Goal: Task Accomplishment & Management: Manage account settings

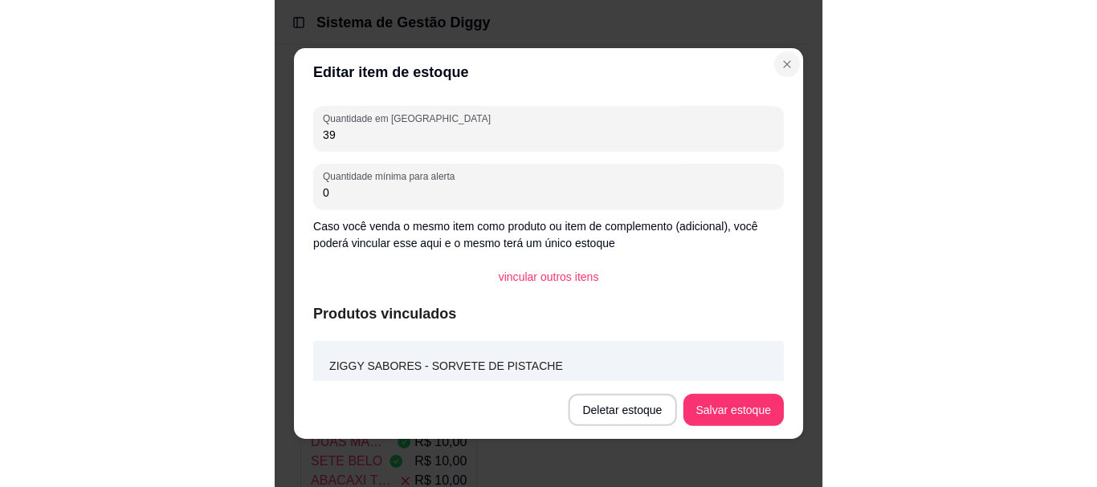
scroll to position [2891, 0]
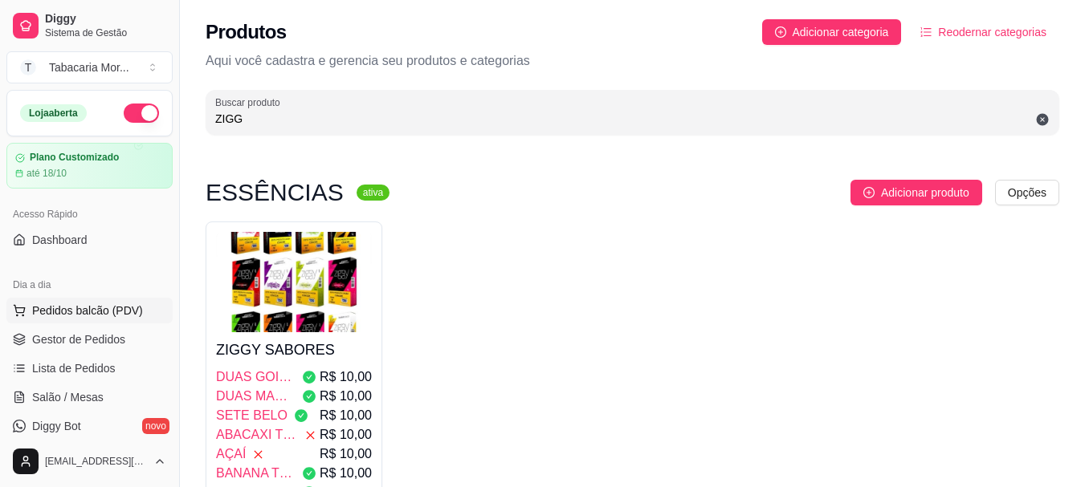
click at [85, 303] on span "Pedidos balcão (PDV)" at bounding box center [87, 311] width 111 height 16
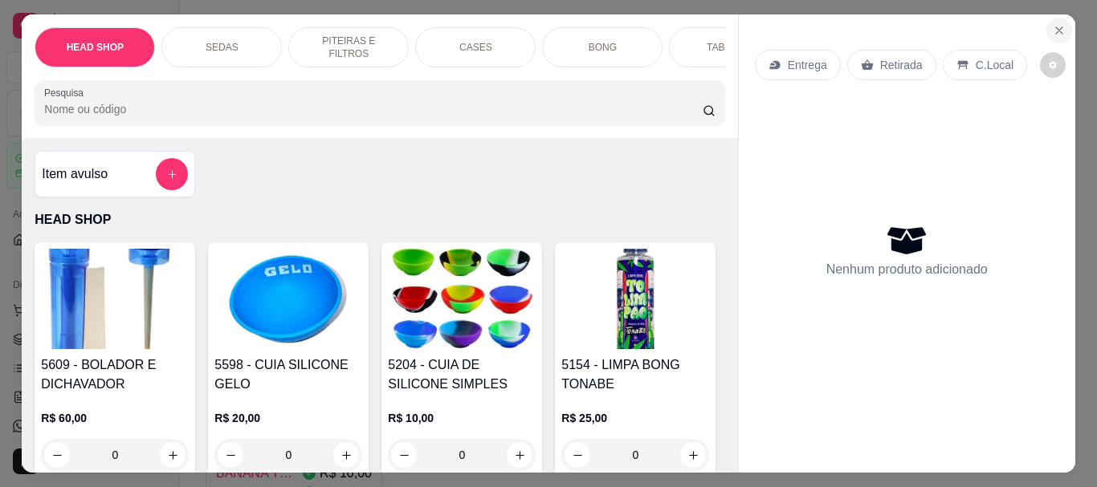
click at [546, 26] on icon "Close" at bounding box center [1059, 30] width 13 height 13
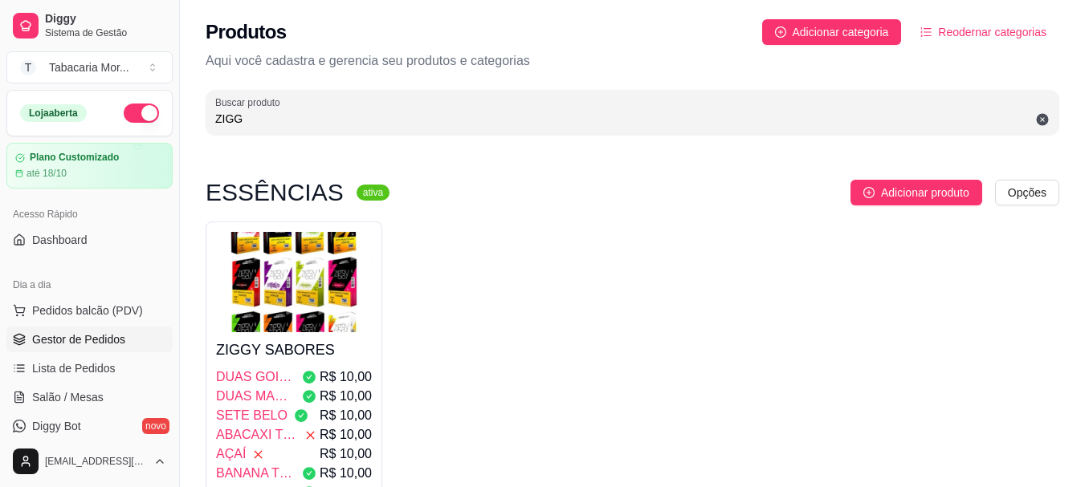
click at [89, 339] on span "Gestor de Pedidos" at bounding box center [78, 340] width 93 height 16
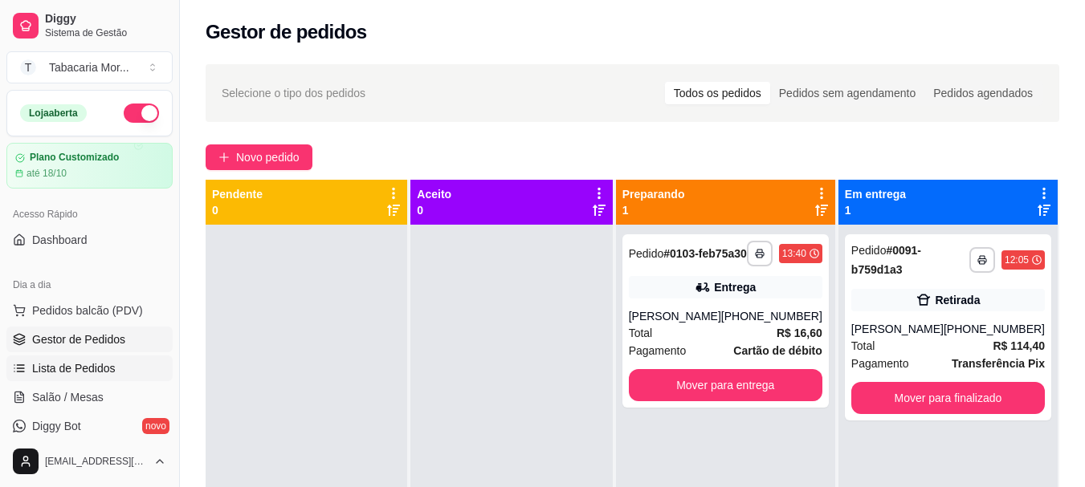
click at [76, 363] on span "Lista de Pedidos" at bounding box center [74, 369] width 84 height 16
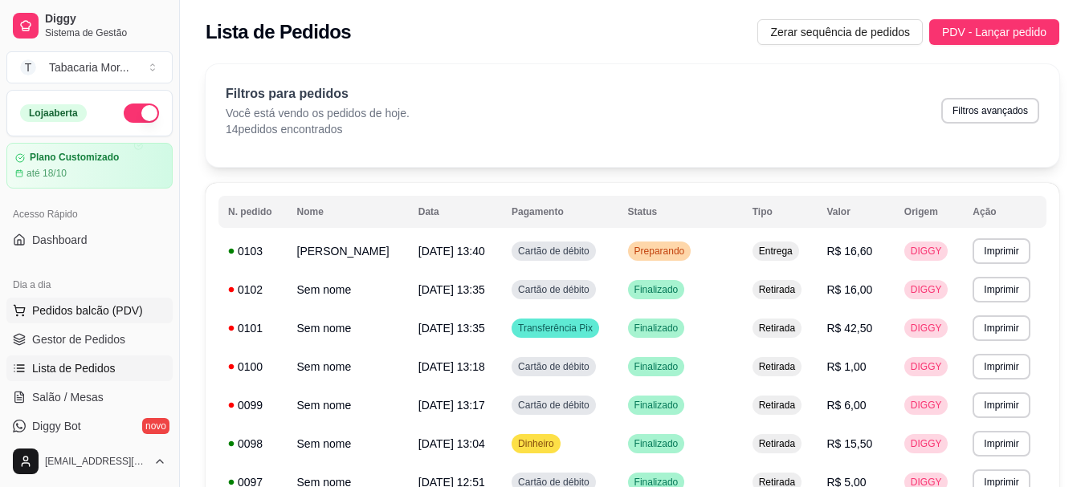
click at [85, 311] on span "Pedidos balcão (PDV)" at bounding box center [87, 311] width 111 height 16
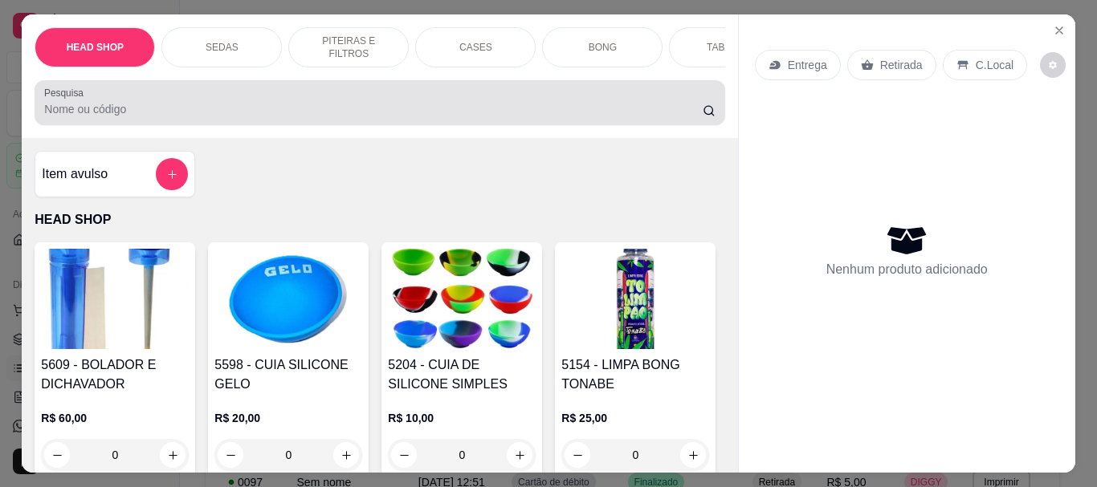
click at [131, 107] on input "Pesquisa" at bounding box center [373, 109] width 659 height 16
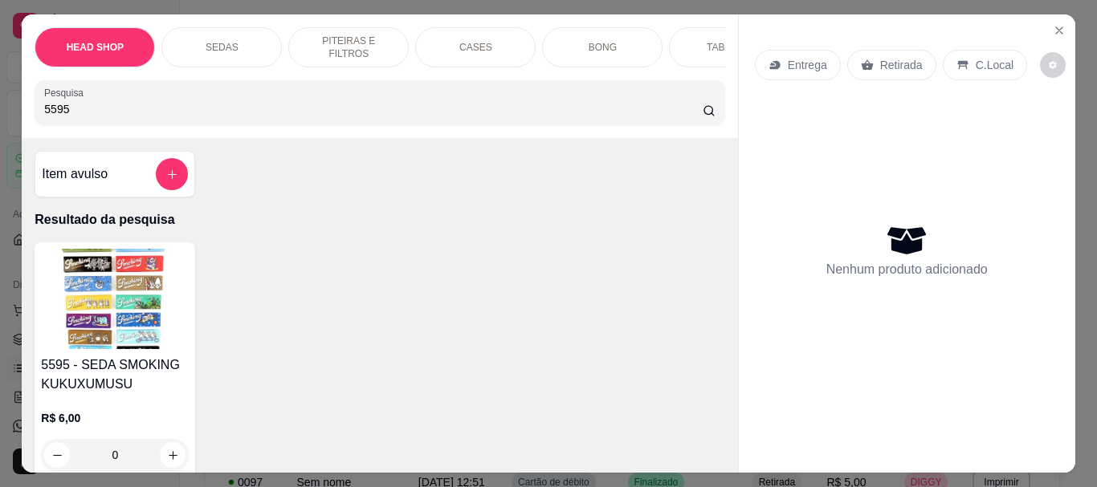
type input "5595"
click at [123, 300] on img at bounding box center [115, 299] width 148 height 100
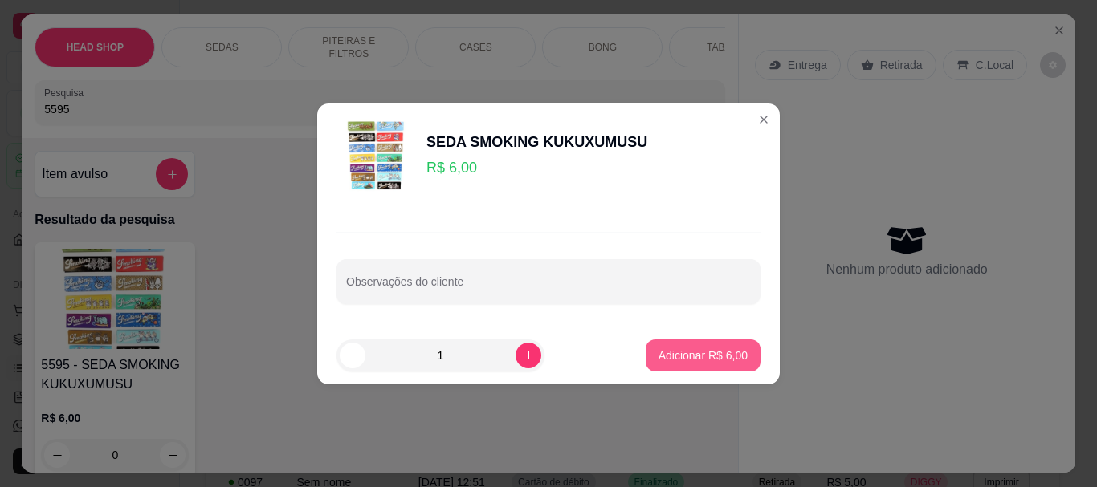
click at [546, 351] on p "Adicionar R$ 6,00" at bounding box center [703, 356] width 89 height 16
type input "1"
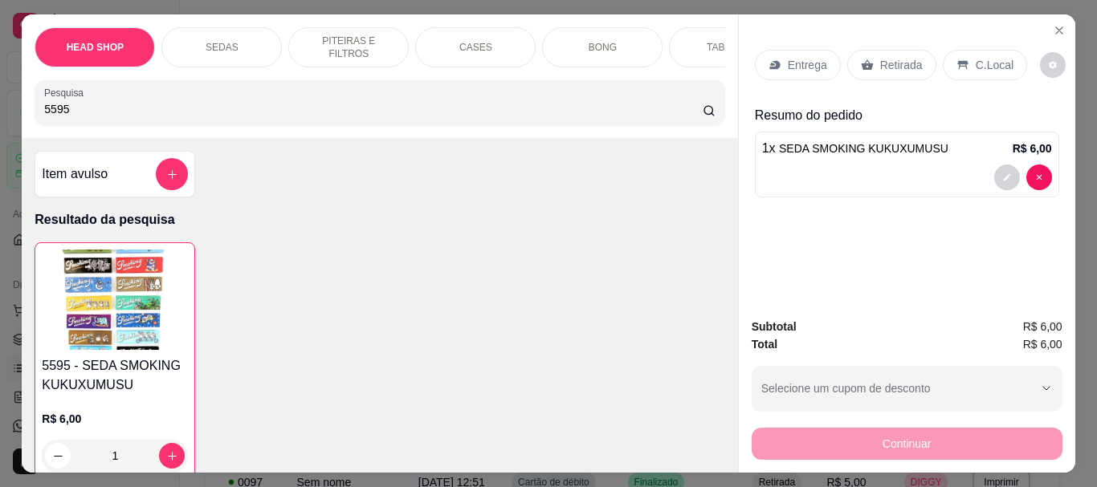
click at [546, 50] on div "Retirada" at bounding box center [891, 65] width 89 height 31
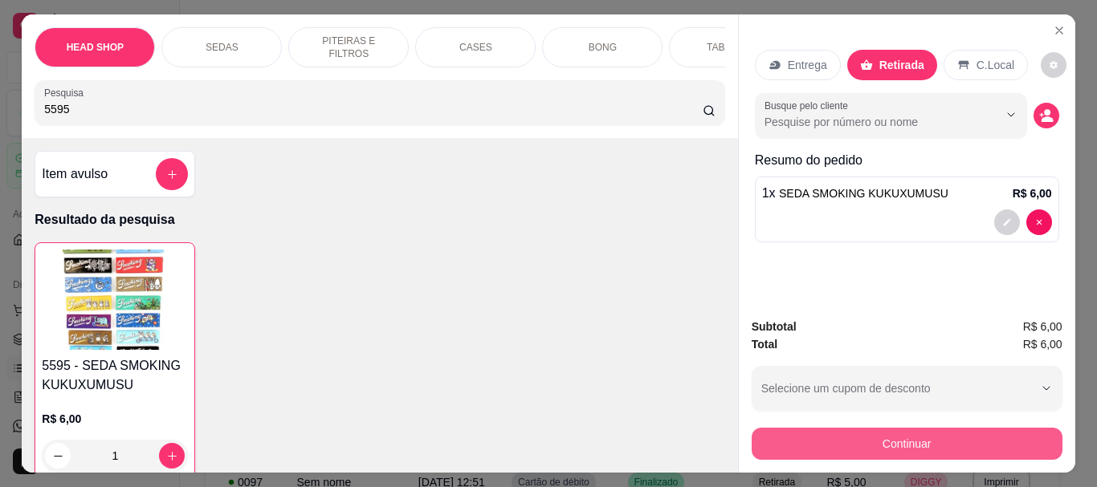
click at [546, 430] on button "Continuar" at bounding box center [907, 444] width 311 height 32
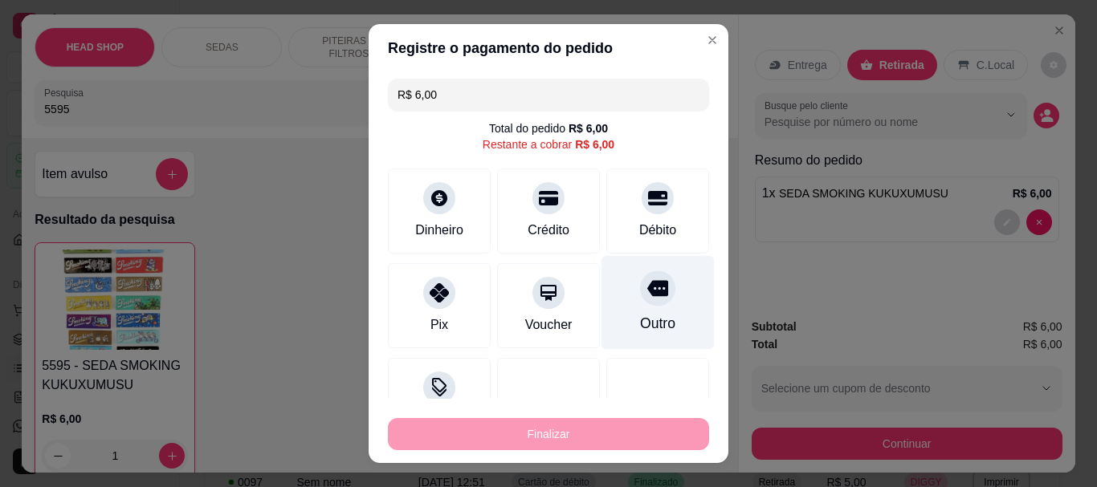
drag, startPoint x: 628, startPoint y: 220, endPoint x: 637, endPoint y: 260, distance: 41.1
click at [546, 223] on div "Débito" at bounding box center [657, 230] width 37 height 19
type input "R$ 0,00"
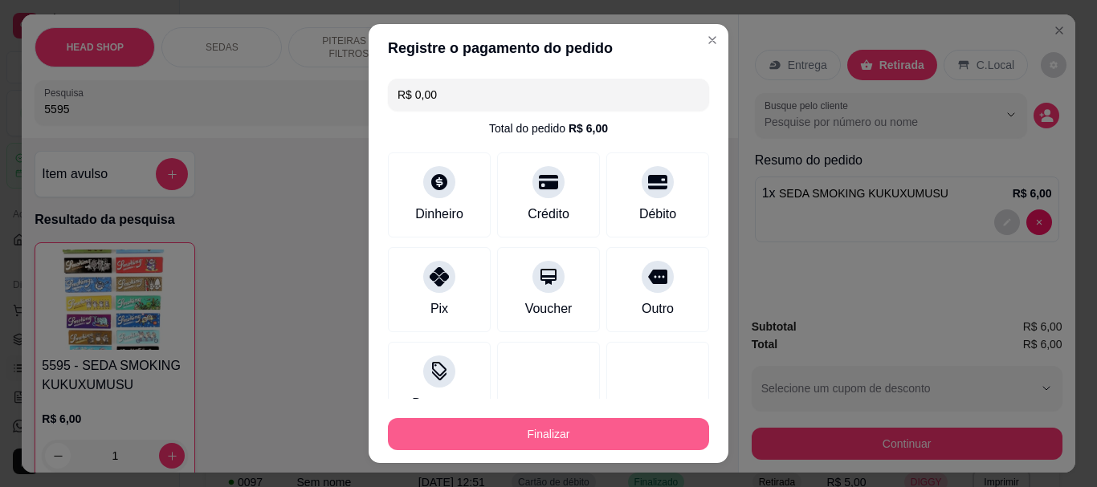
click at [546, 425] on button "Finalizar" at bounding box center [548, 434] width 321 height 32
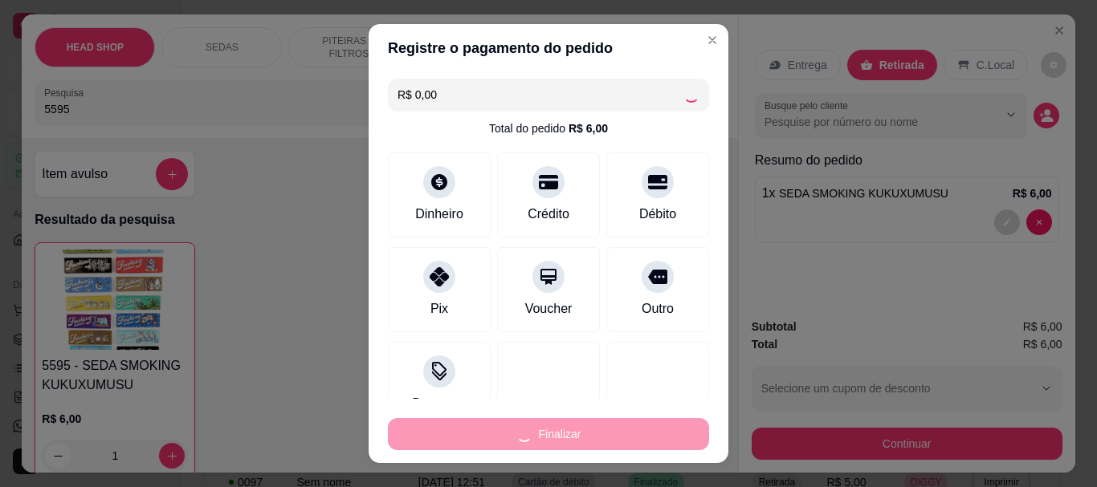
type input "0"
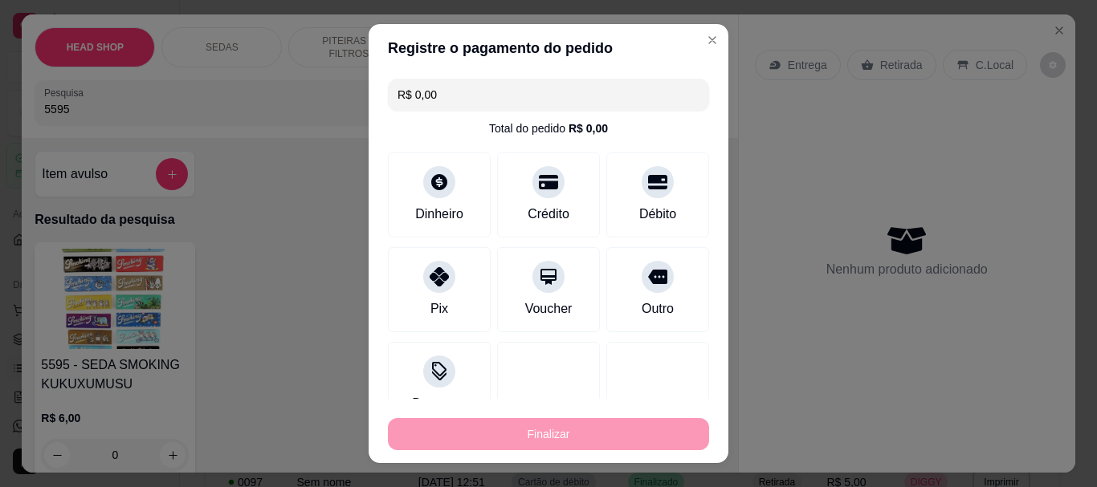
type input "-R$ 6,00"
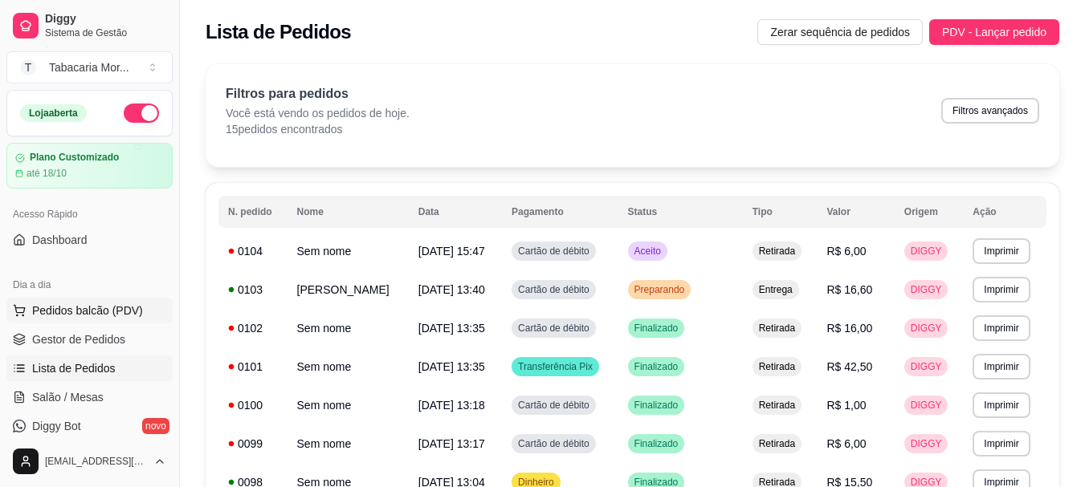
click at [113, 307] on span "Pedidos balcão (PDV)" at bounding box center [87, 311] width 111 height 16
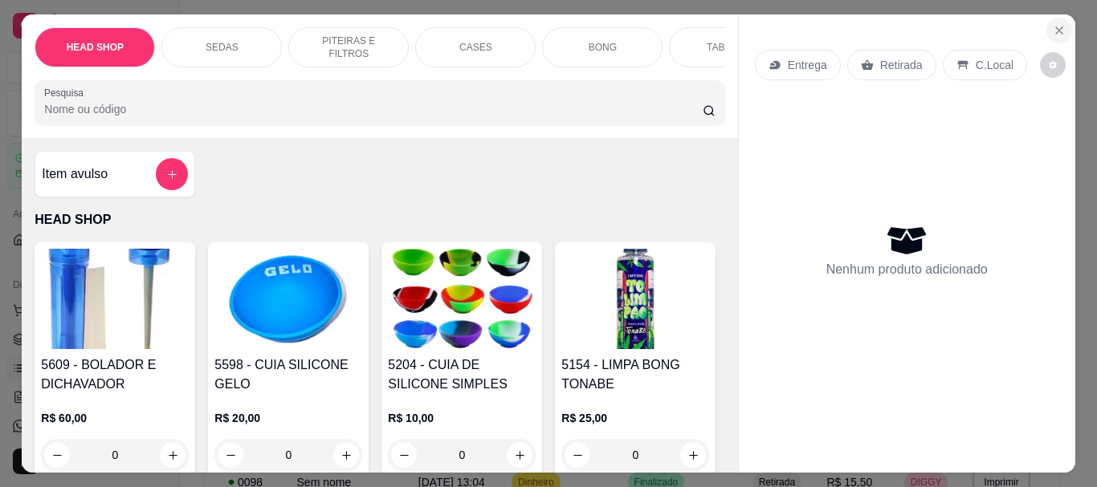
click at [546, 28] on icon "Close" at bounding box center [1059, 30] width 13 height 13
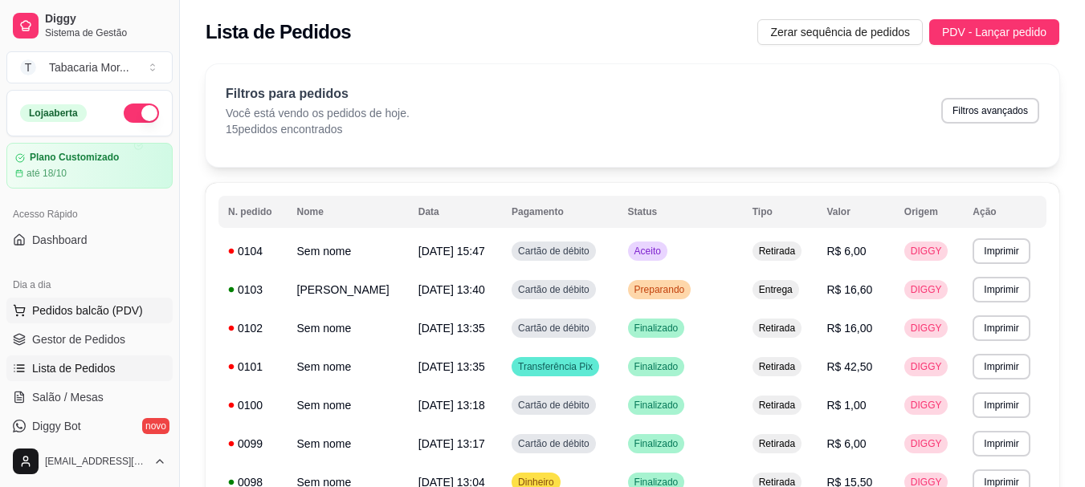
click at [96, 304] on span "Pedidos balcão (PDV)" at bounding box center [87, 311] width 111 height 16
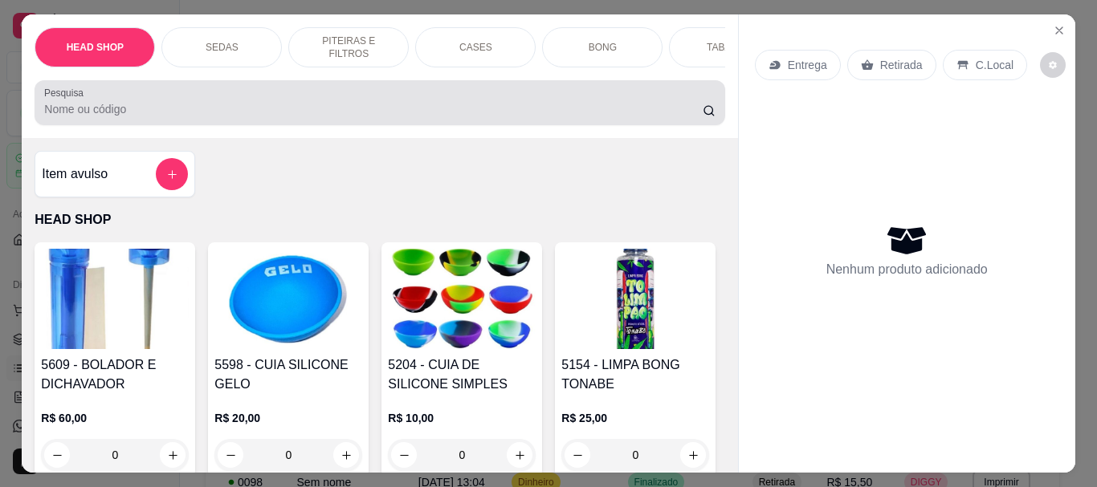
click at [84, 114] on input "Pesquisa" at bounding box center [373, 109] width 659 height 16
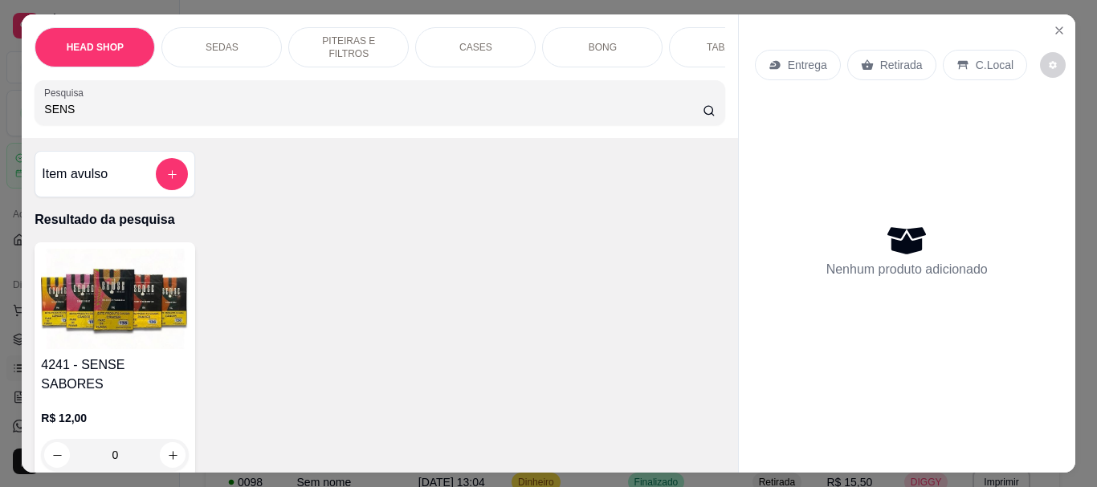
type input "SENS"
click at [73, 394] on div "R$ 12,00 0" at bounding box center [115, 432] width 148 height 77
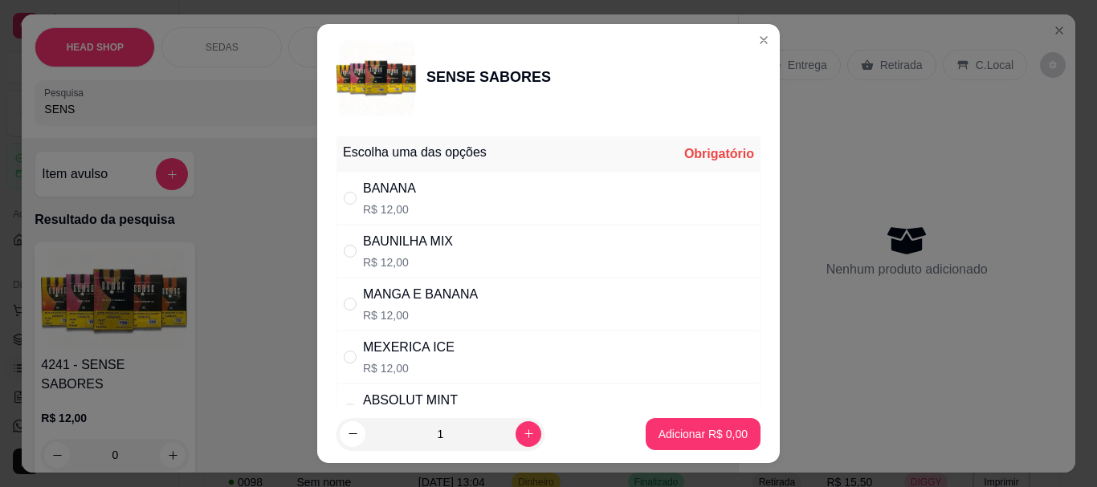
click at [413, 357] on div "MEXERICA ICE" at bounding box center [409, 347] width 92 height 19
radio input "true"
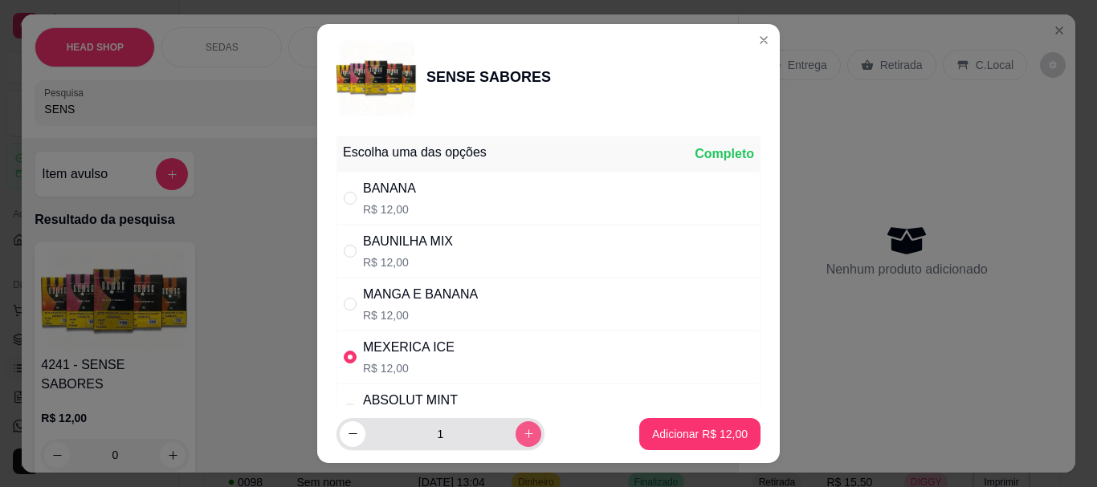
click at [523, 434] on icon "increase-product-quantity" at bounding box center [529, 434] width 12 height 12
type input "4"
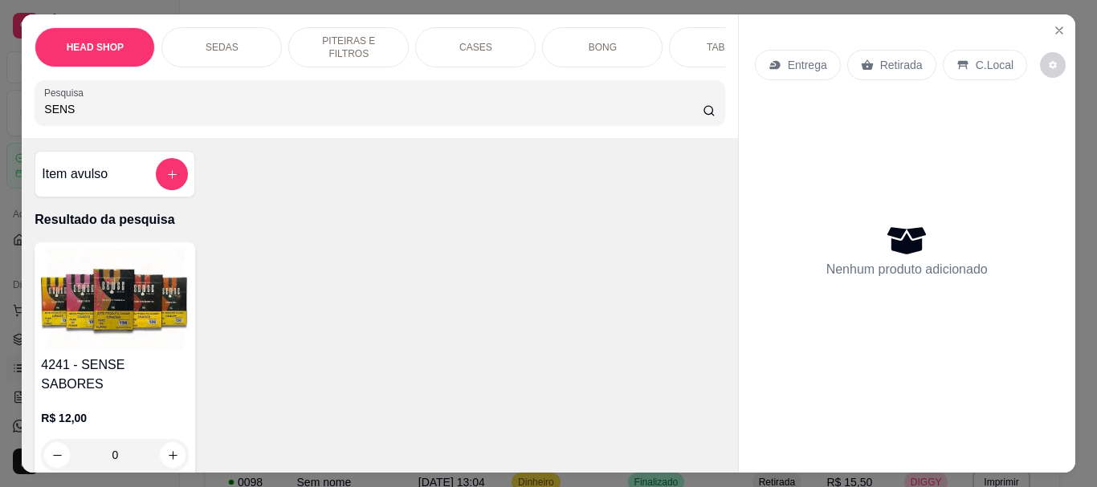
click at [35, 337] on div "4241 - SENSE SABORES R$ 12,00 0" at bounding box center [115, 360] width 161 height 235
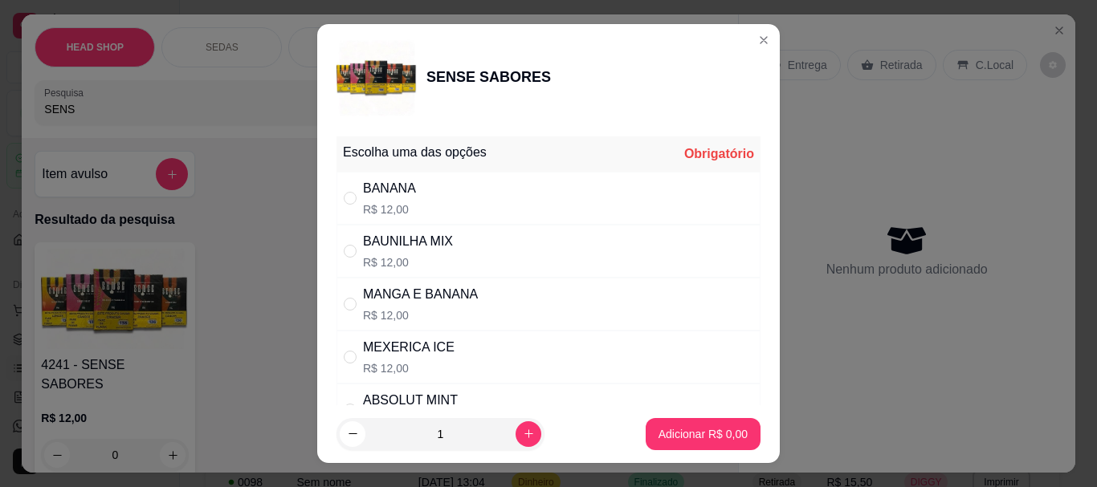
click at [426, 350] on div "MEXERICA ICE" at bounding box center [409, 347] width 92 height 19
radio input "true"
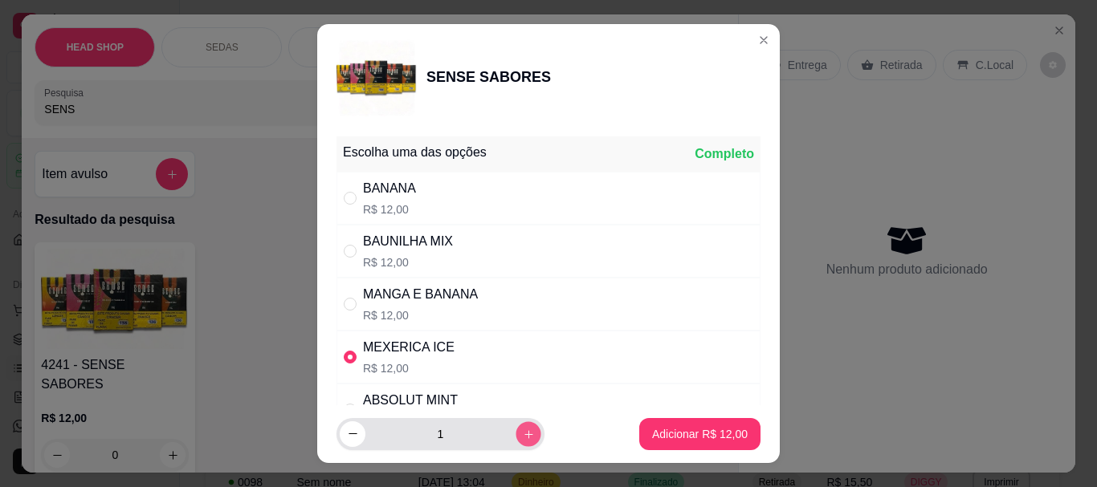
click at [516, 430] on button "increase-product-quantity" at bounding box center [528, 434] width 25 height 25
type input "3"
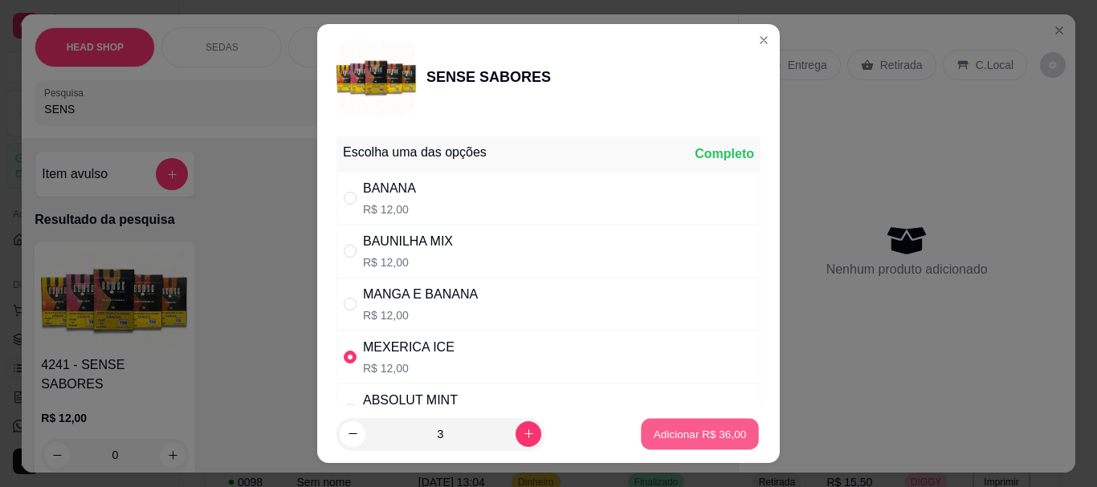
click at [546, 438] on p "Adicionar R$ 36,00" at bounding box center [700, 433] width 93 height 15
type input "3"
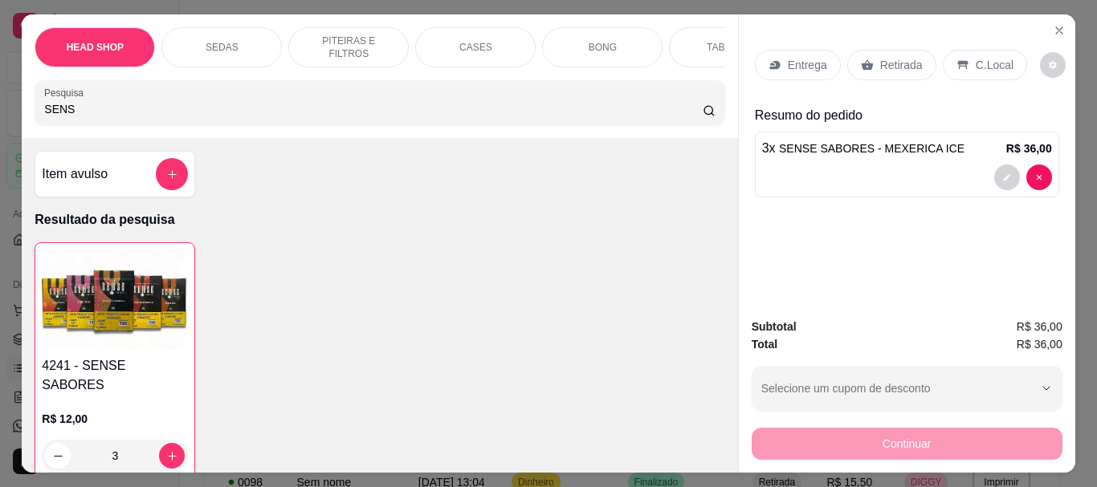
click at [546, 60] on p "Retirada" at bounding box center [901, 65] width 43 height 16
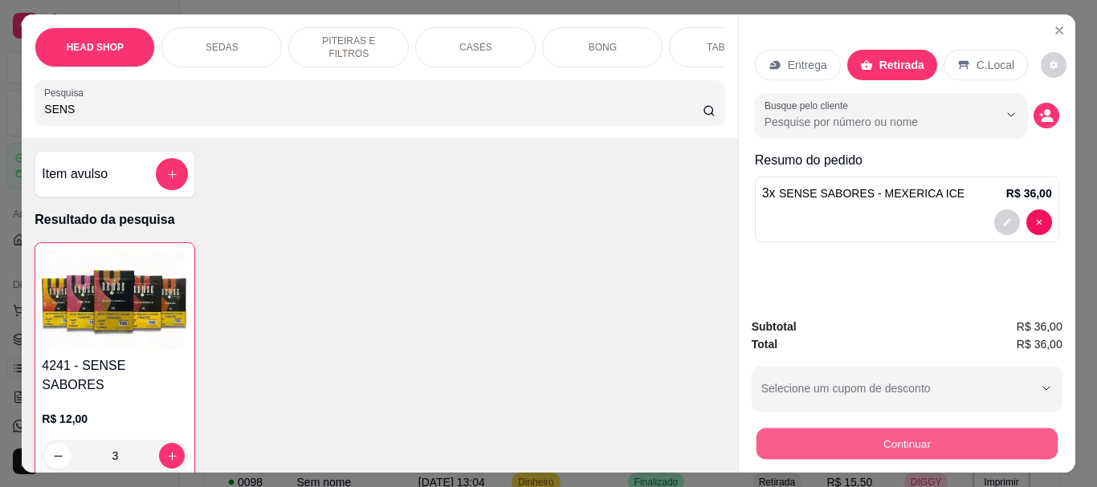
click at [546, 438] on button "Continuar" at bounding box center [906, 443] width 301 height 31
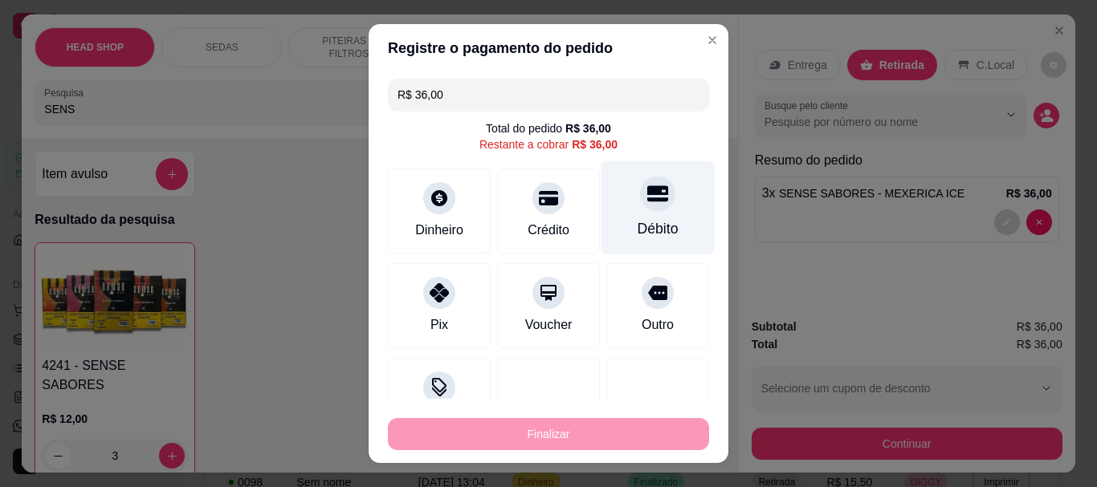
click at [546, 227] on div "Débito" at bounding box center [658, 229] width 41 height 21
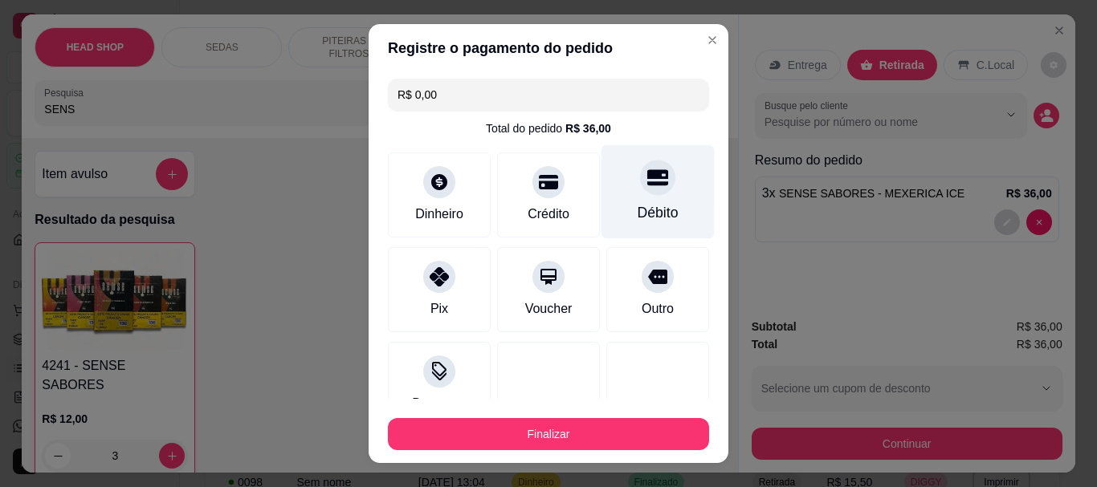
type input "R$ 0,00"
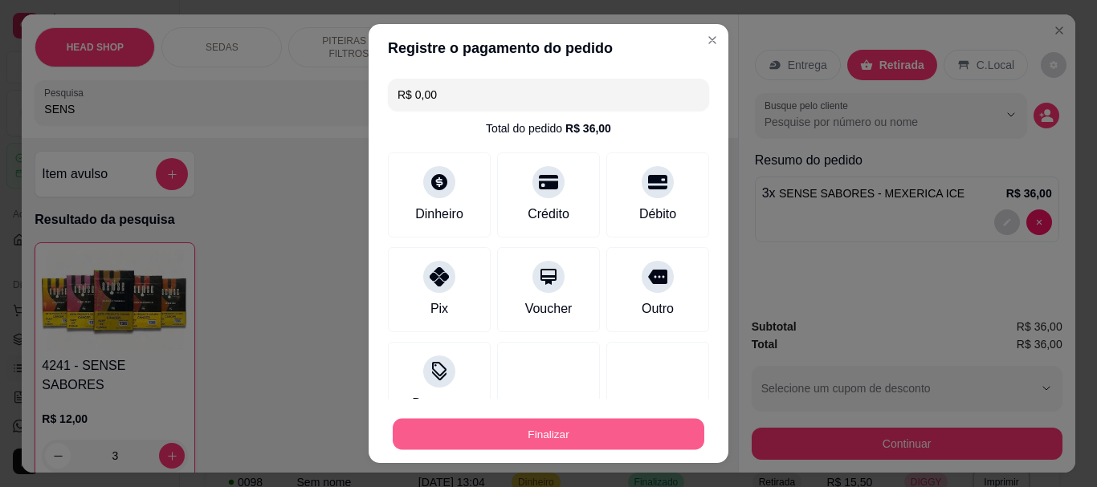
click at [546, 430] on button "Finalizar" at bounding box center [549, 433] width 312 height 31
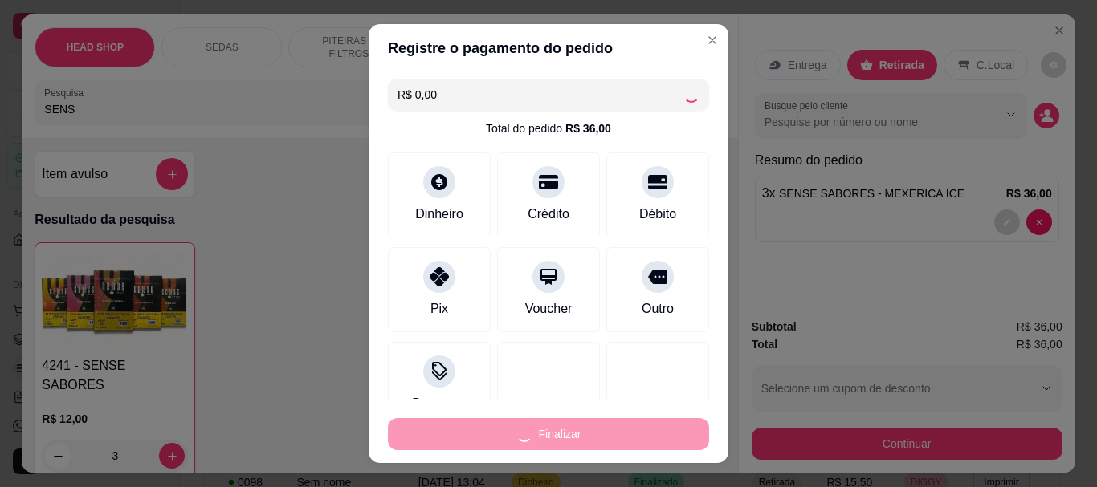
type input "0"
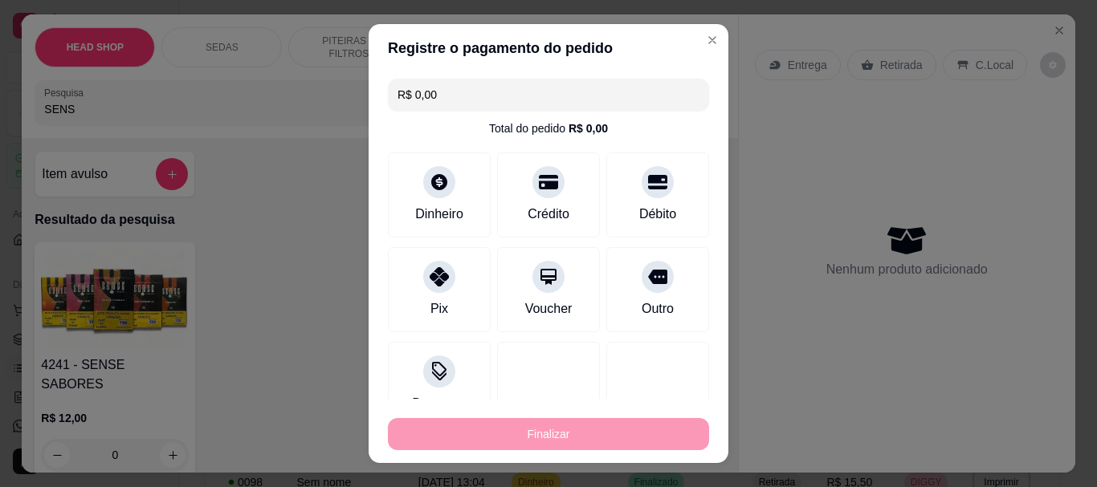
type input "-R$ 36,00"
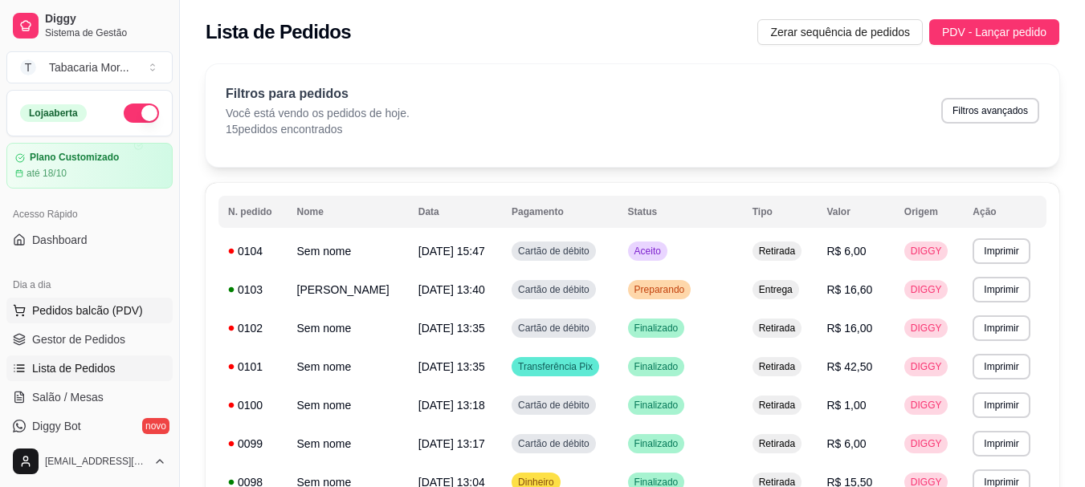
click at [89, 305] on span "Pedidos balcão (PDV)" at bounding box center [87, 311] width 111 height 16
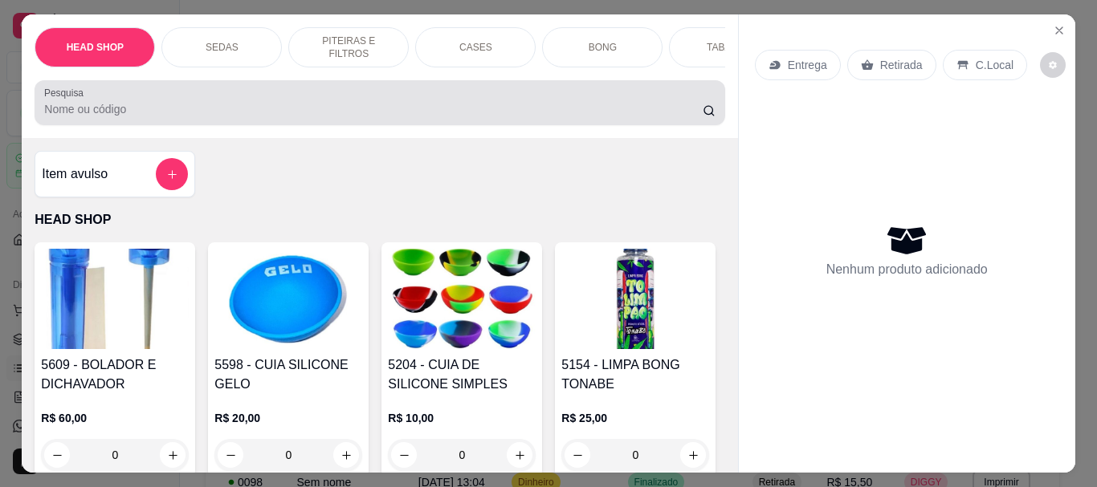
click at [141, 117] on input "Pesquisa" at bounding box center [373, 109] width 659 height 16
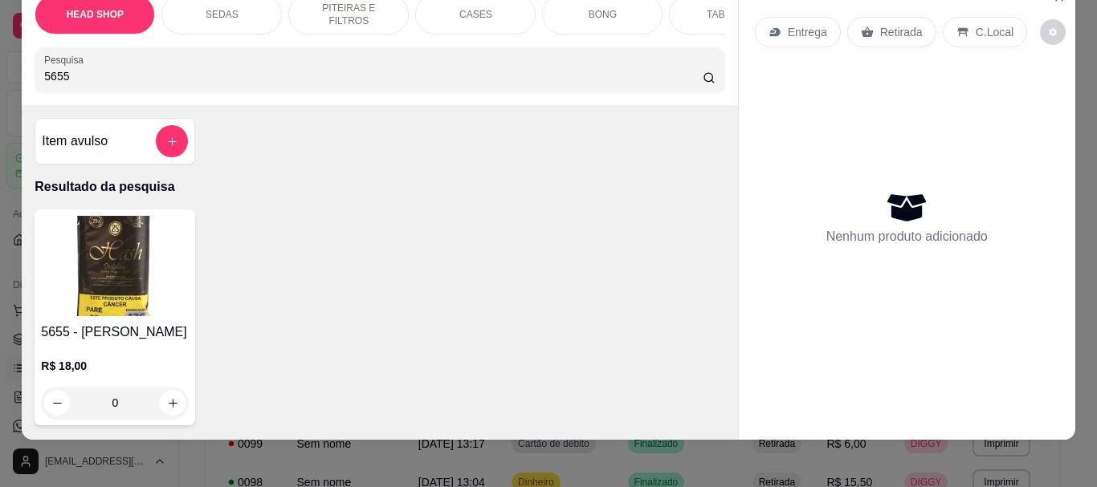
scroll to position [43, 0]
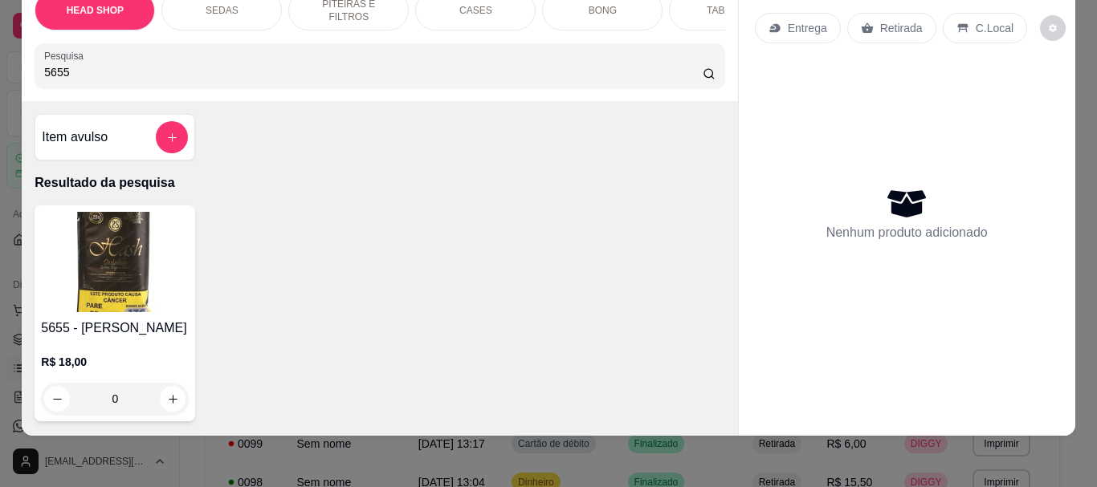
type input "5655"
click at [123, 273] on img at bounding box center [115, 262] width 148 height 100
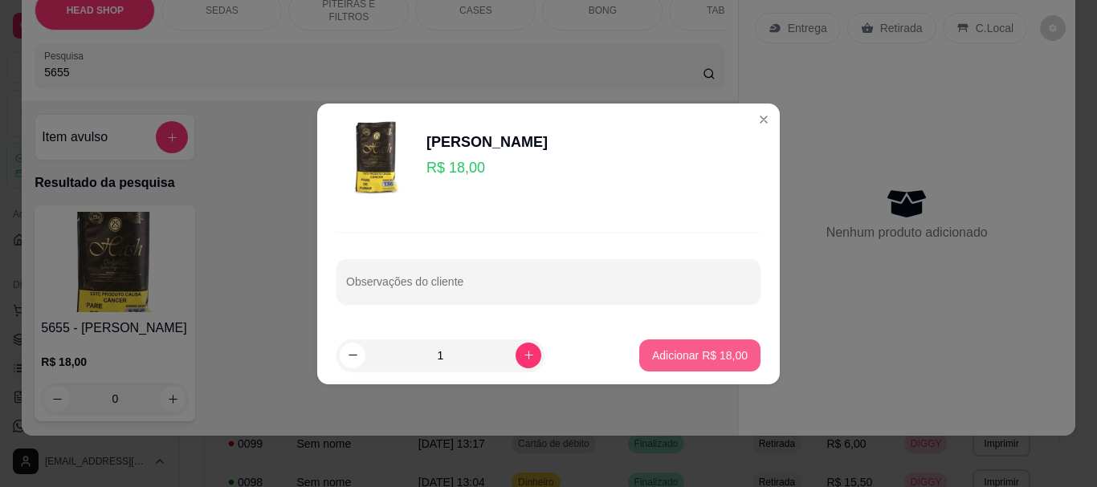
click at [546, 365] on button "Adicionar R$ 18,00" at bounding box center [699, 356] width 121 height 32
type input "1"
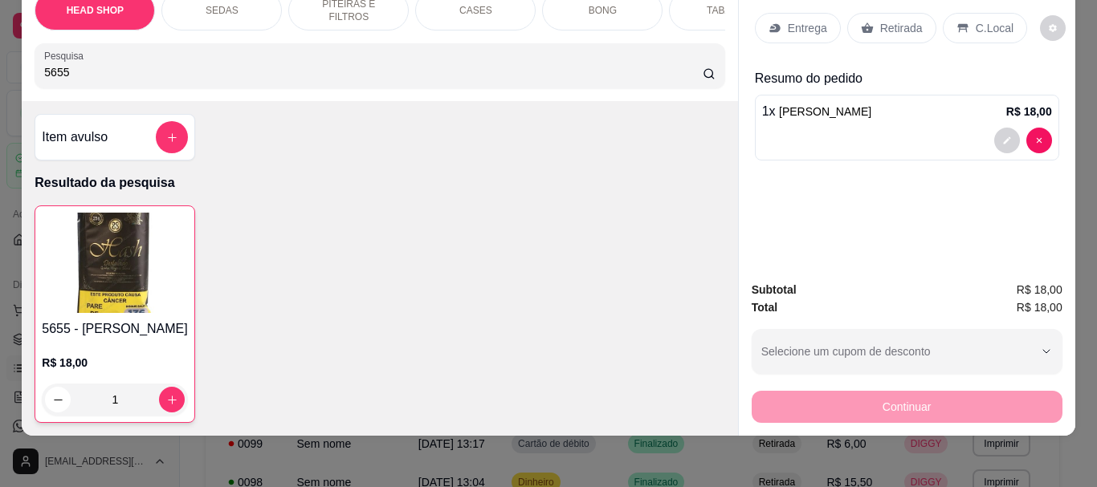
click at [546, 20] on p "Retirada" at bounding box center [901, 28] width 43 height 16
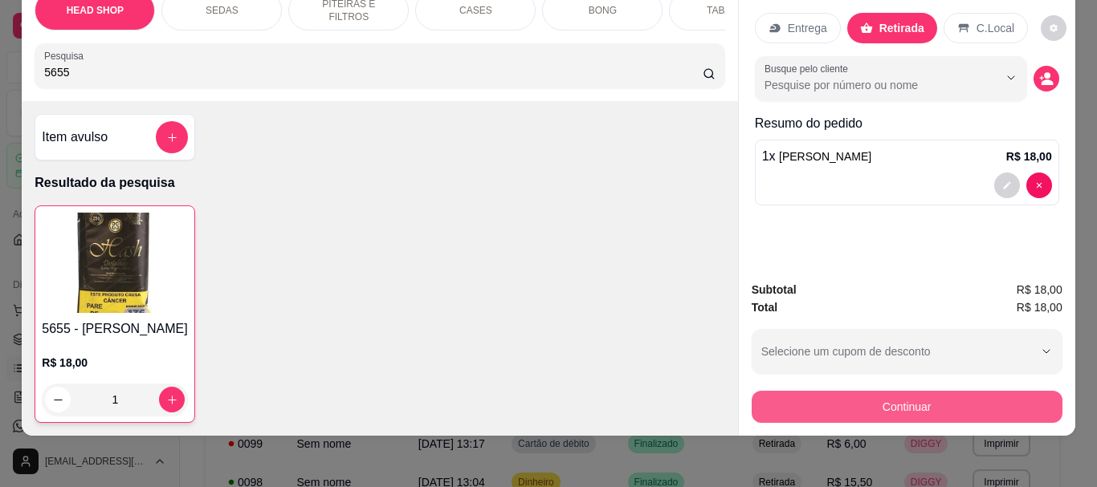
click at [546, 407] on button "Continuar" at bounding box center [907, 407] width 311 height 32
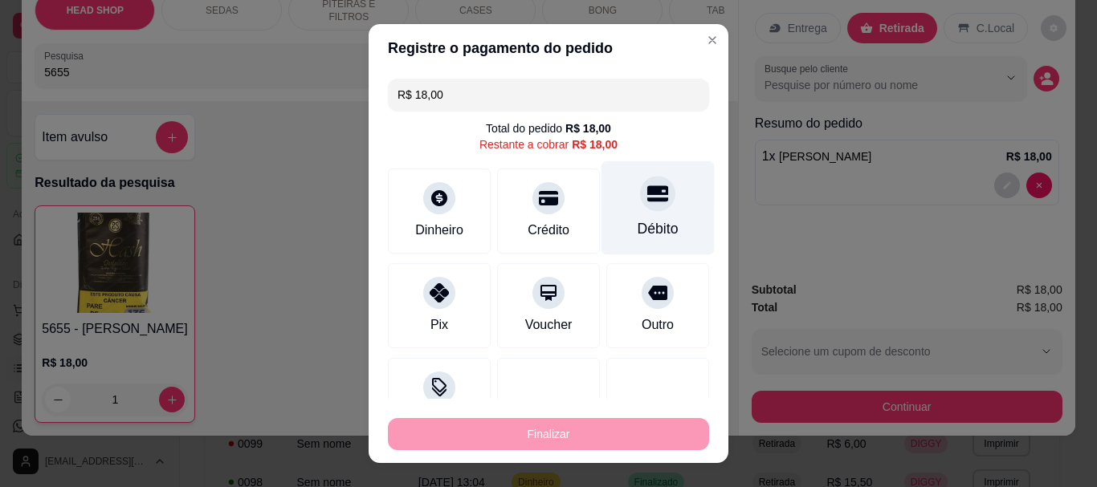
click at [546, 204] on div "Débito" at bounding box center [658, 208] width 113 height 94
type input "R$ 0,00"
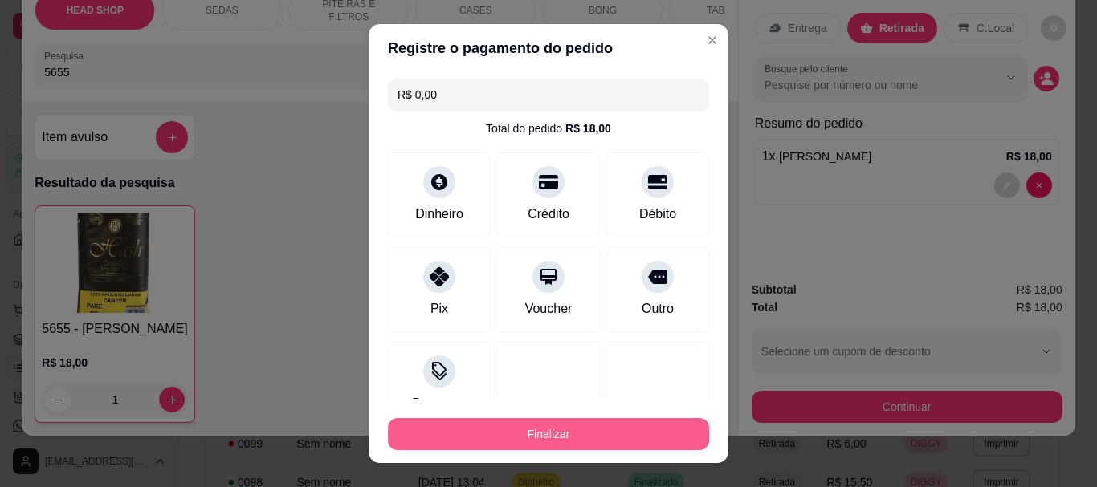
click at [546, 430] on button "Finalizar" at bounding box center [548, 434] width 321 height 32
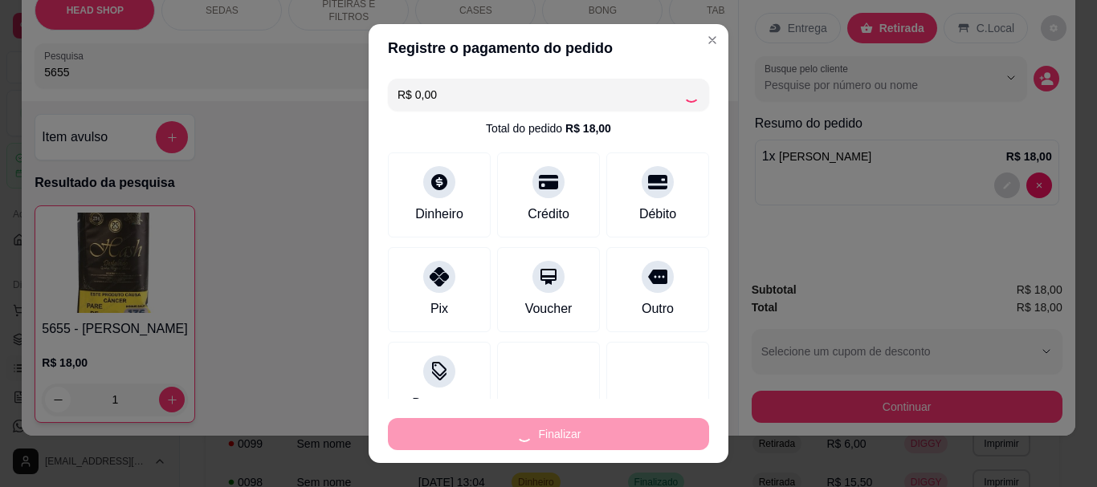
type input "0"
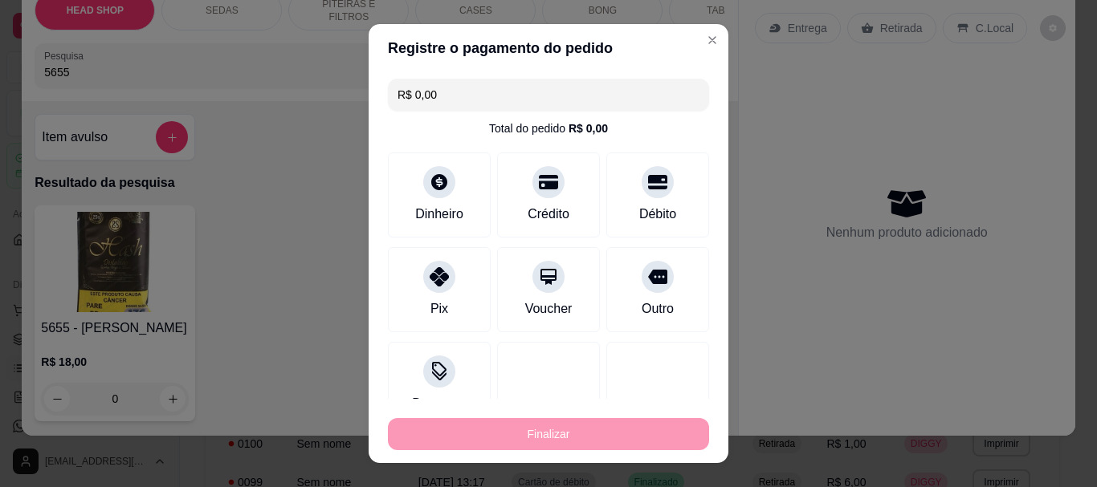
type input "-R$ 18,00"
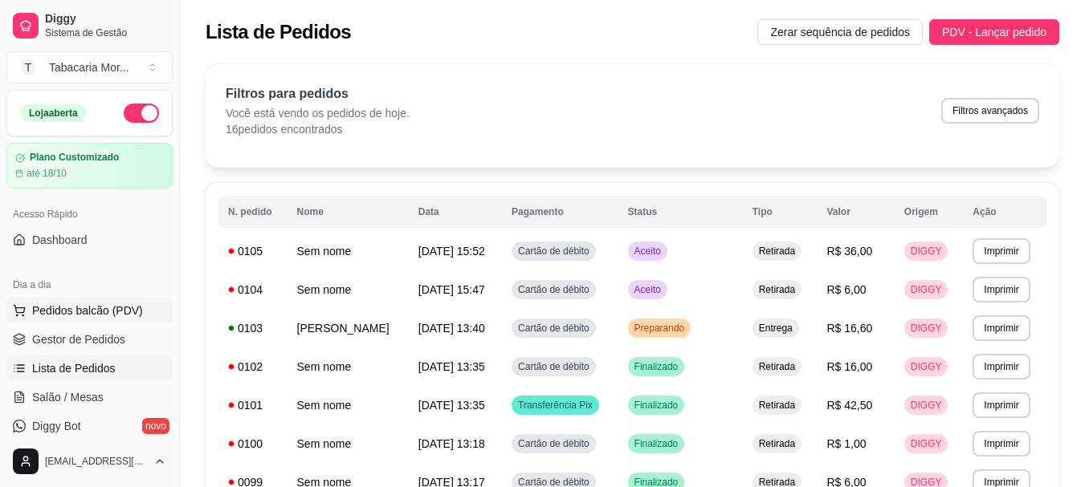
click at [57, 314] on span "Pedidos balcão (PDV)" at bounding box center [87, 311] width 111 height 16
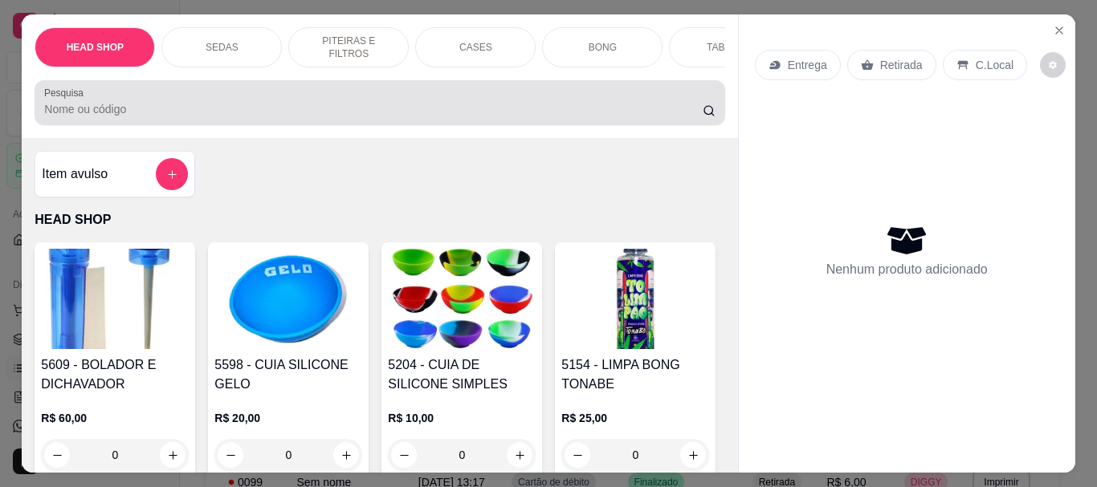
click at [85, 105] on div at bounding box center [379, 103] width 671 height 32
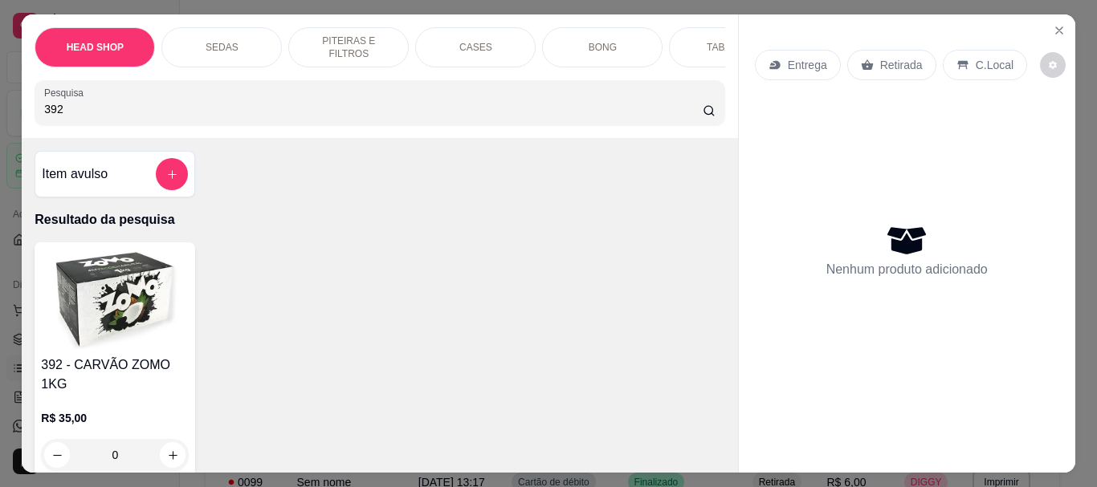
type input "392"
click at [117, 320] on img at bounding box center [115, 299] width 148 height 100
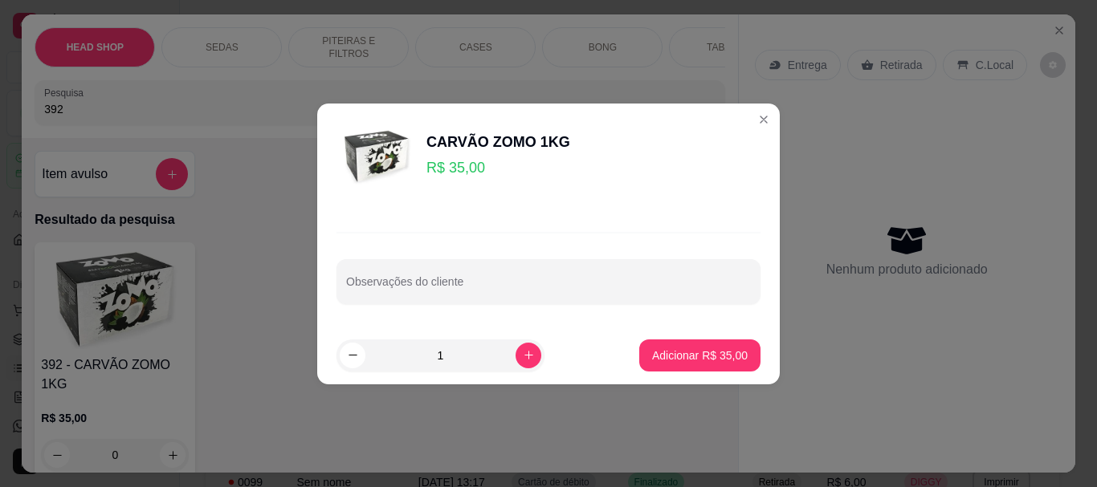
click at [546, 374] on footer "1 Adicionar R$ 35,00" at bounding box center [548, 356] width 463 height 58
click at [546, 354] on p "Adicionar R$ 35,00" at bounding box center [700, 356] width 96 height 16
type input "1"
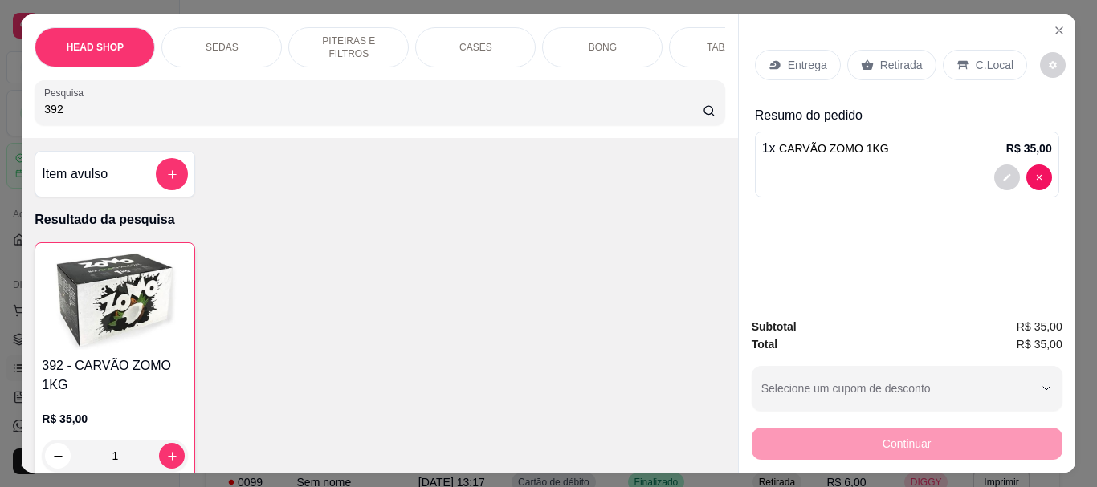
click at [546, 64] on p "Retirada" at bounding box center [901, 65] width 43 height 16
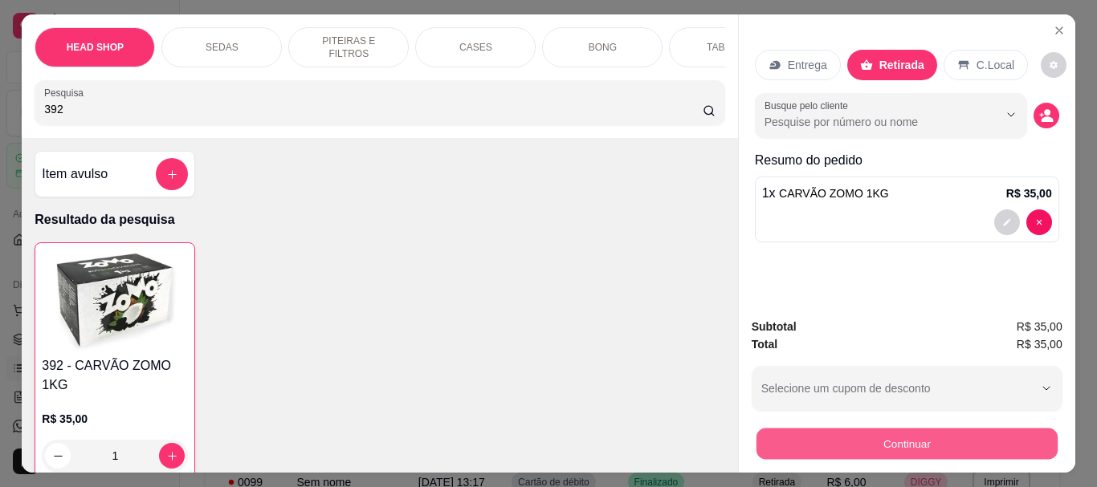
click at [546, 449] on button "Continuar" at bounding box center [906, 443] width 301 height 31
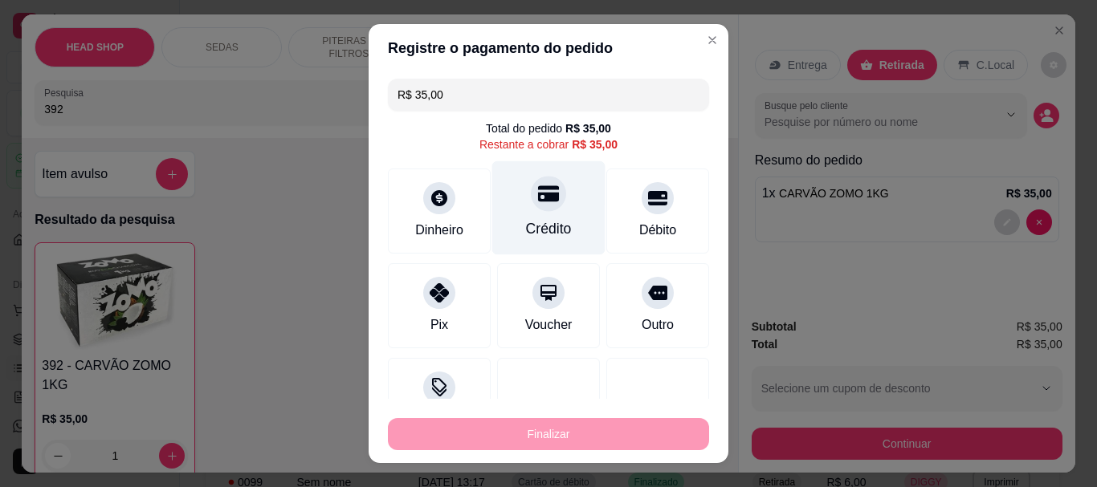
click at [531, 211] on div at bounding box center [548, 194] width 35 height 35
type input "R$ 0,00"
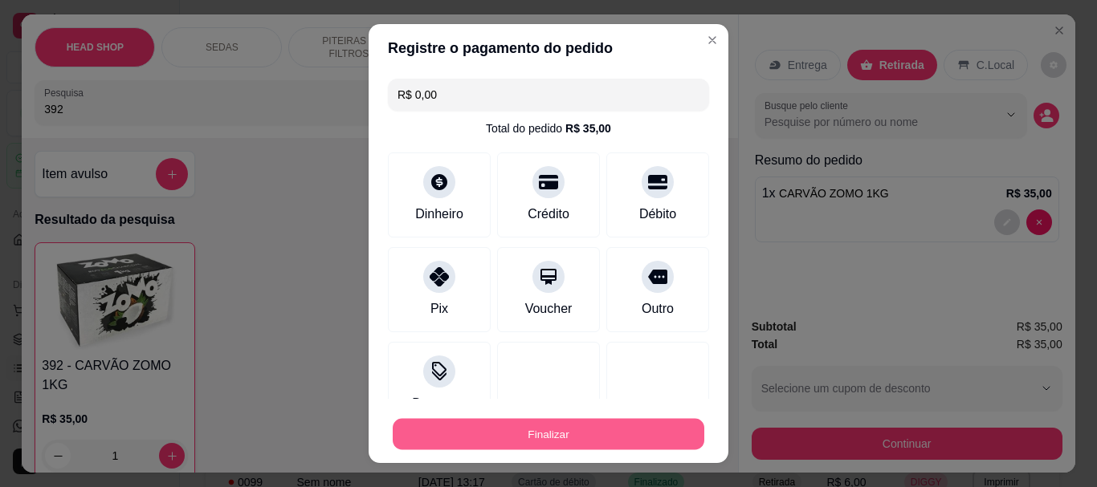
click at [519, 436] on button "Finalizar" at bounding box center [549, 433] width 312 height 31
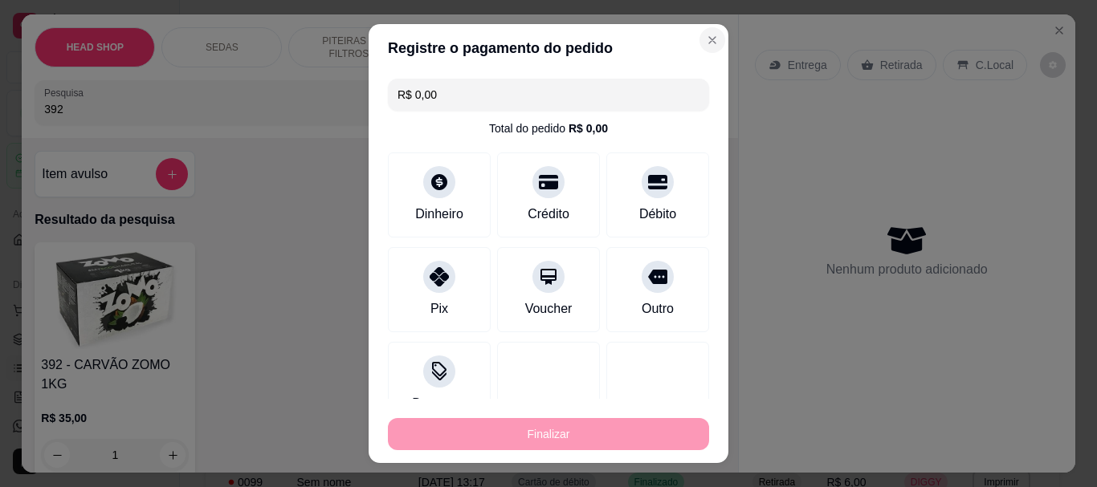
type input "0"
type input "-R$ 35,00"
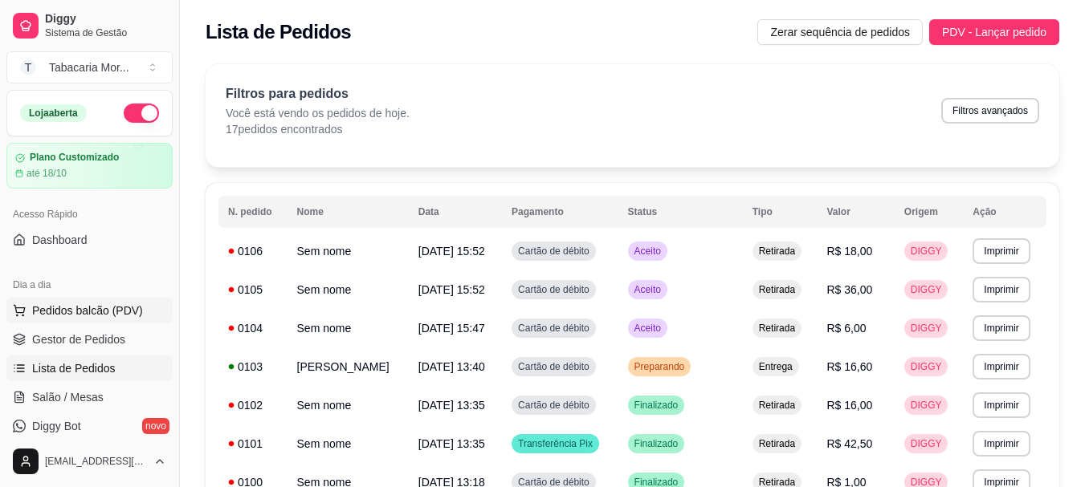
click at [40, 320] on button "Pedidos balcão (PDV)" at bounding box center [89, 311] width 166 height 26
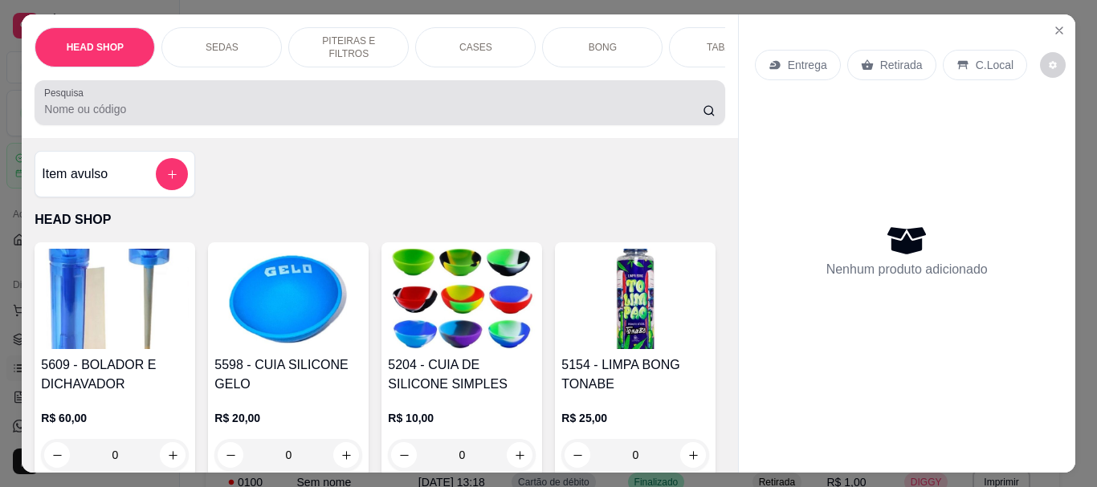
click at [126, 116] on input "Pesquisa" at bounding box center [373, 109] width 659 height 16
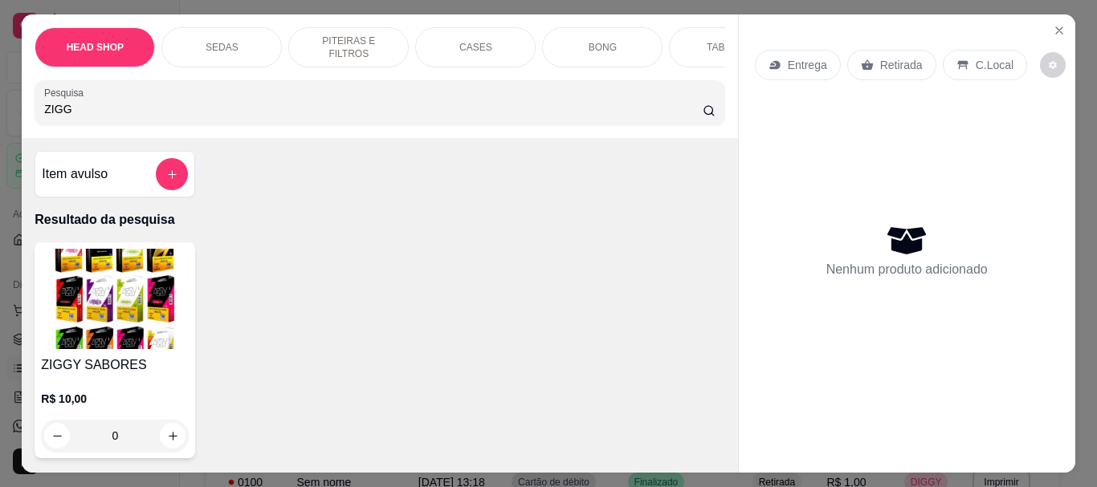
type input "ZIGG"
click at [146, 288] on img at bounding box center [115, 299] width 148 height 100
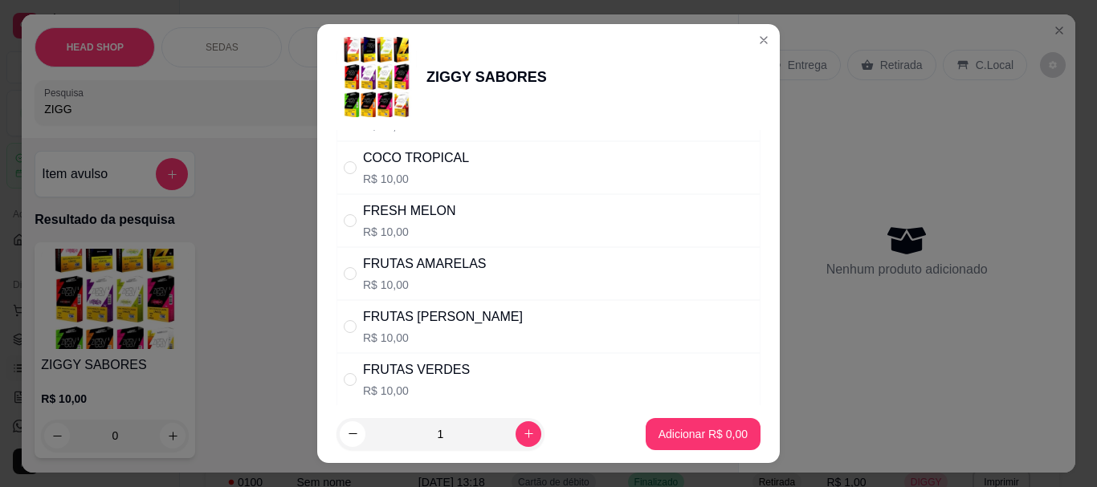
scroll to position [482, 0]
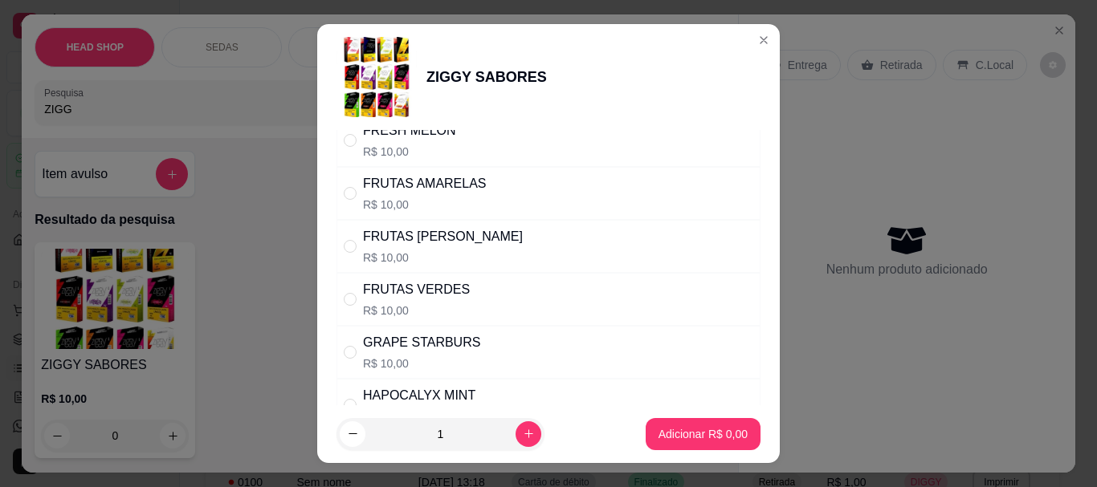
click at [366, 231] on div "FRUTAS [PERSON_NAME]" at bounding box center [443, 236] width 160 height 19
radio input "true"
click at [546, 434] on p "Adicionar R$ 10,00" at bounding box center [700, 433] width 93 height 15
type input "1"
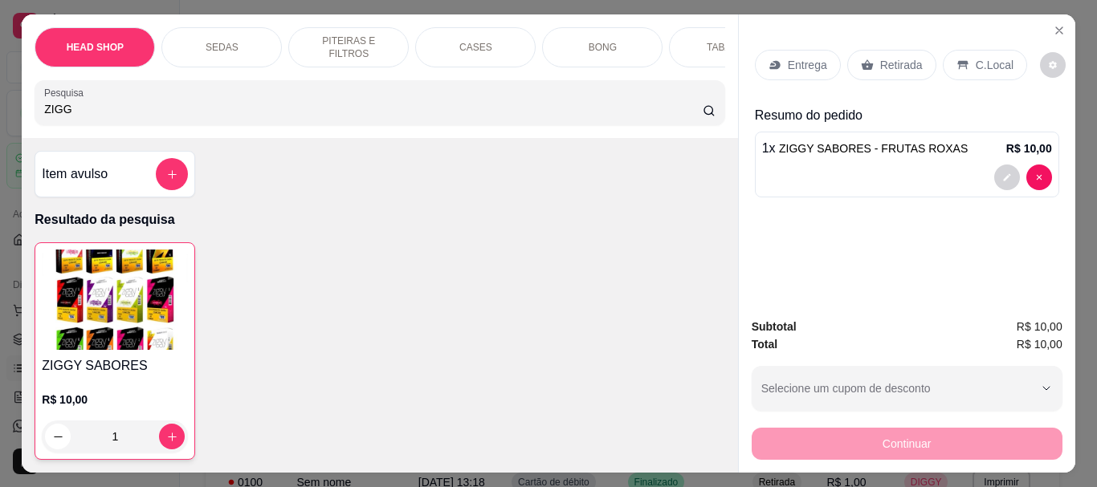
click at [546, 67] on div "Retirada" at bounding box center [891, 65] width 89 height 31
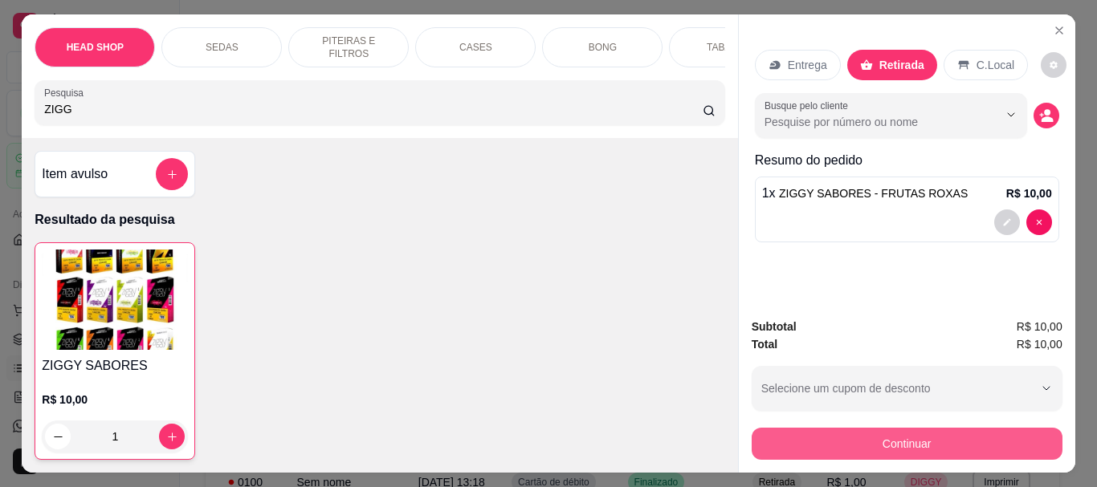
click at [546, 432] on button "Continuar" at bounding box center [907, 444] width 311 height 32
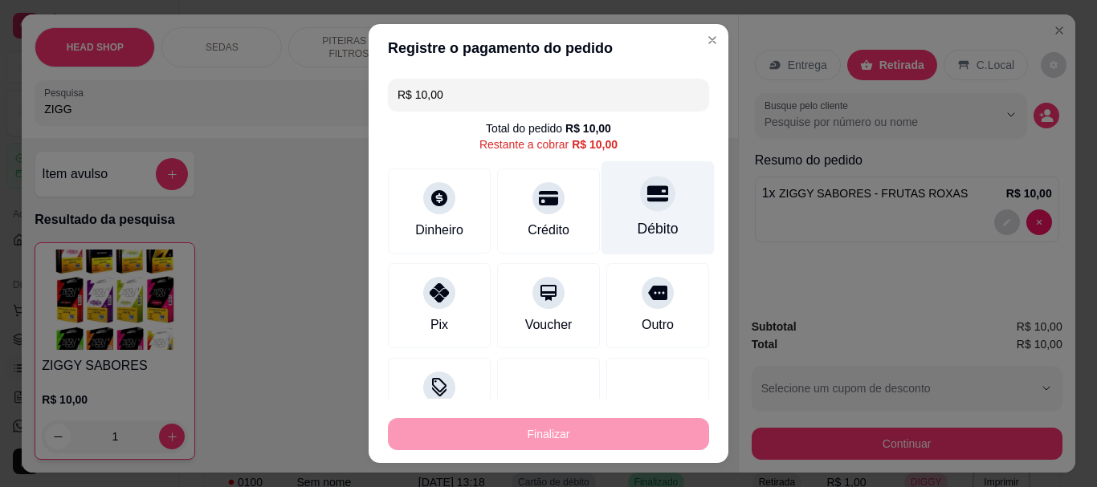
click at [546, 208] on div "Débito" at bounding box center [658, 208] width 113 height 94
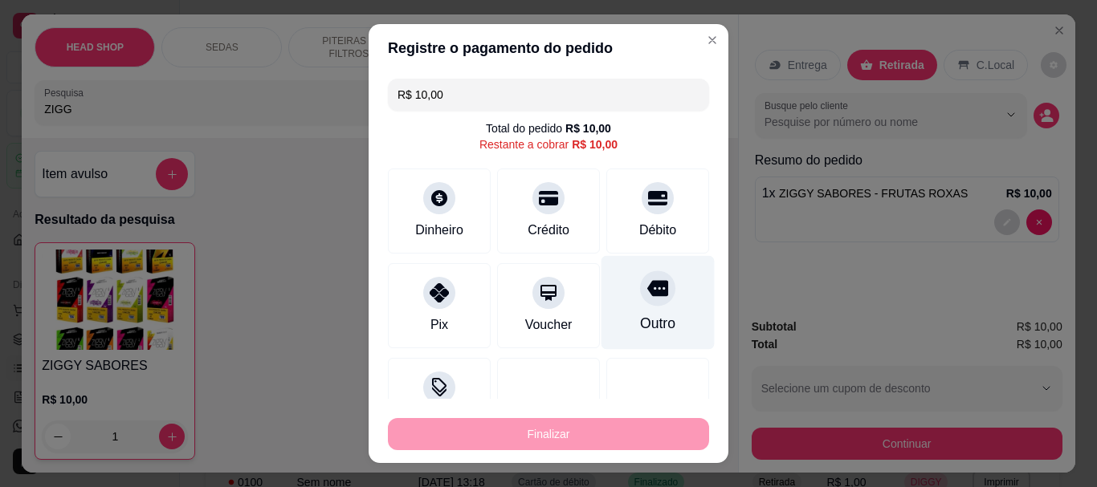
type input "R$ 0,00"
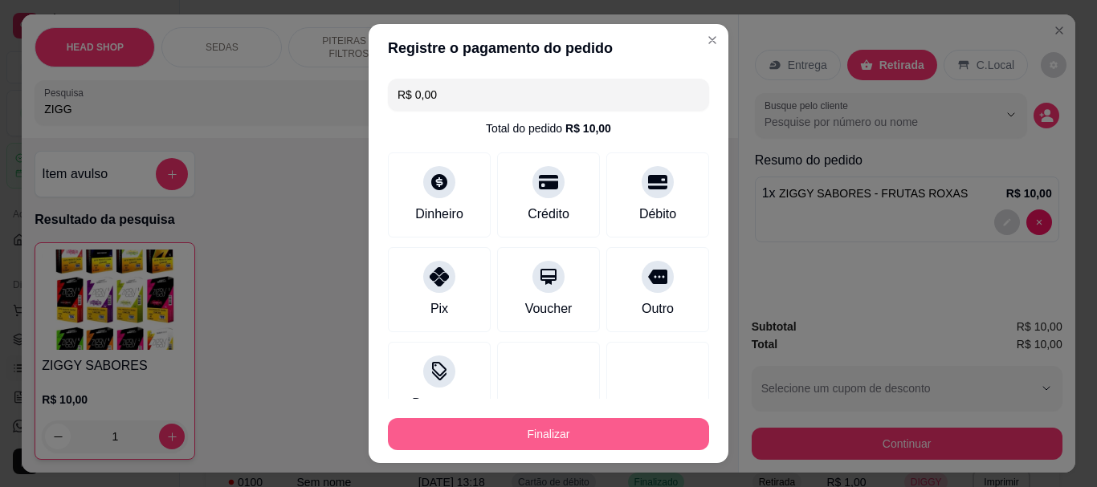
click at [546, 426] on button "Finalizar" at bounding box center [548, 434] width 321 height 32
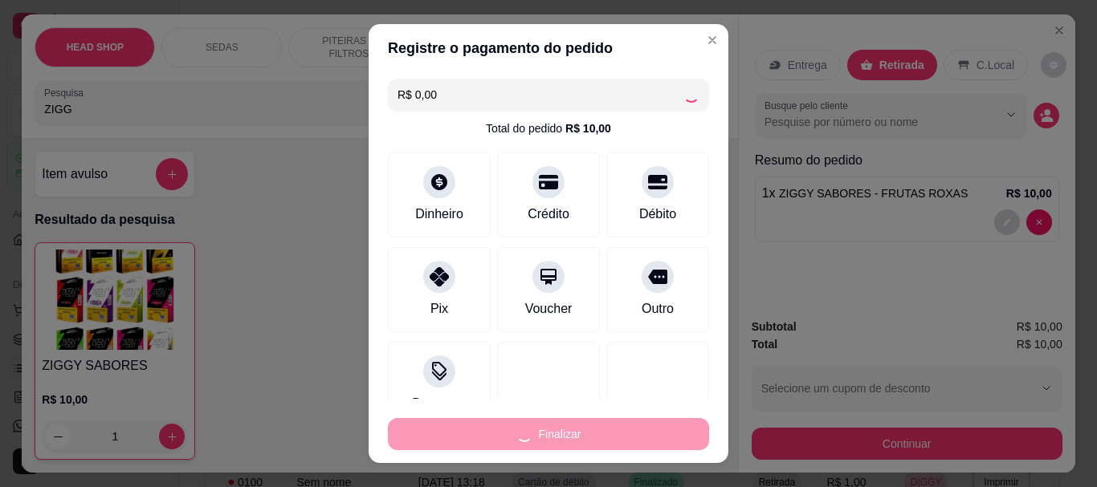
type input "0"
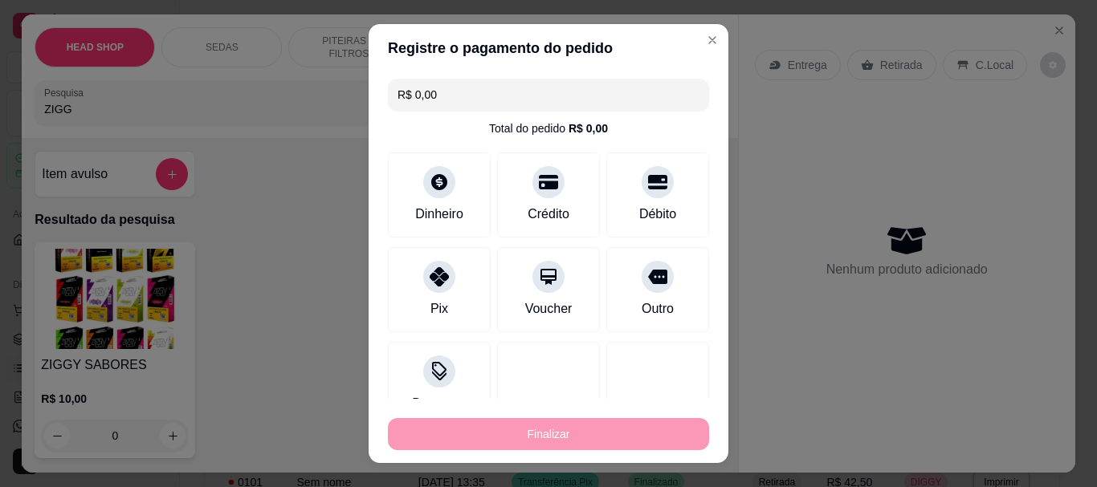
type input "-R$ 10,00"
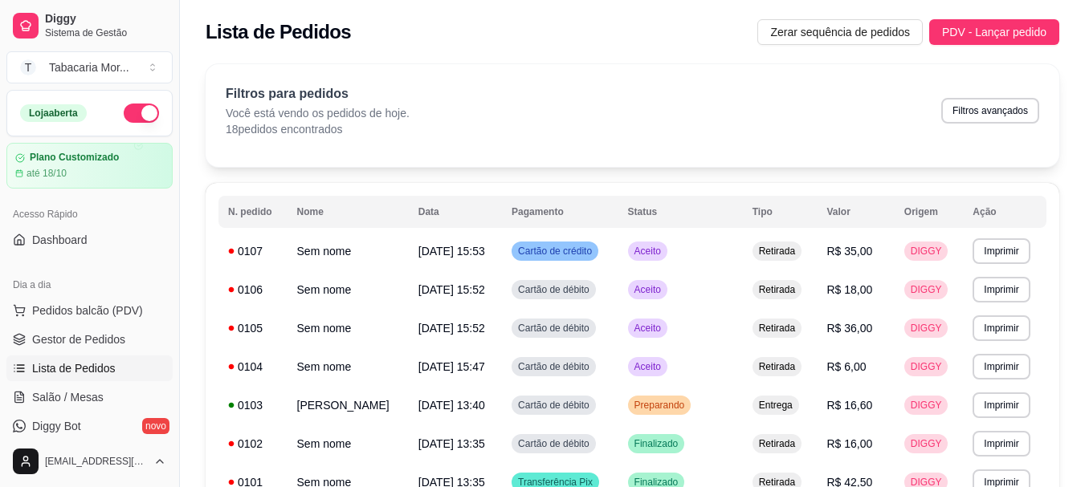
drag, startPoint x: 54, startPoint y: 308, endPoint x: 63, endPoint y: 293, distance: 18.0
click at [55, 306] on span "Pedidos balcão (PDV)" at bounding box center [87, 311] width 111 height 16
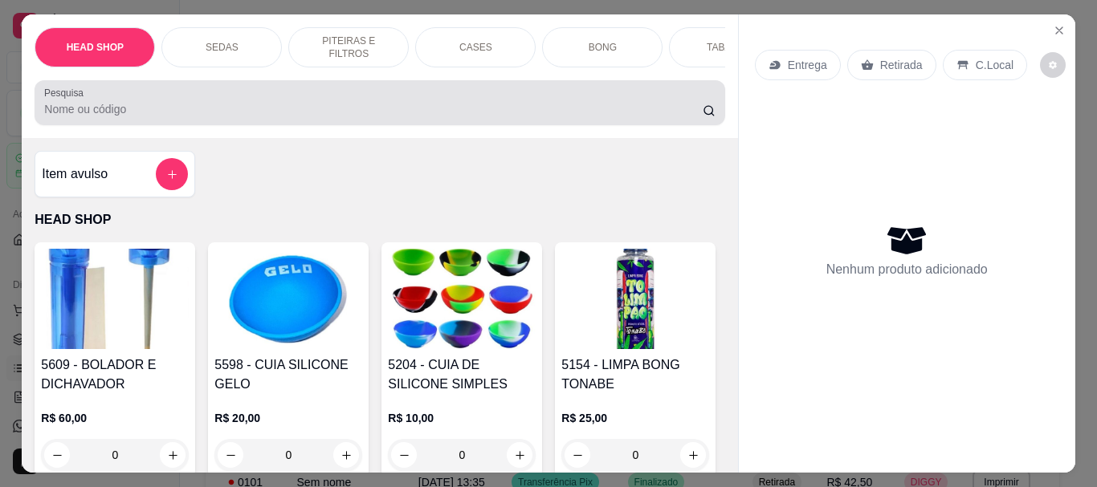
click at [100, 117] on input "Pesquisa" at bounding box center [373, 109] width 659 height 16
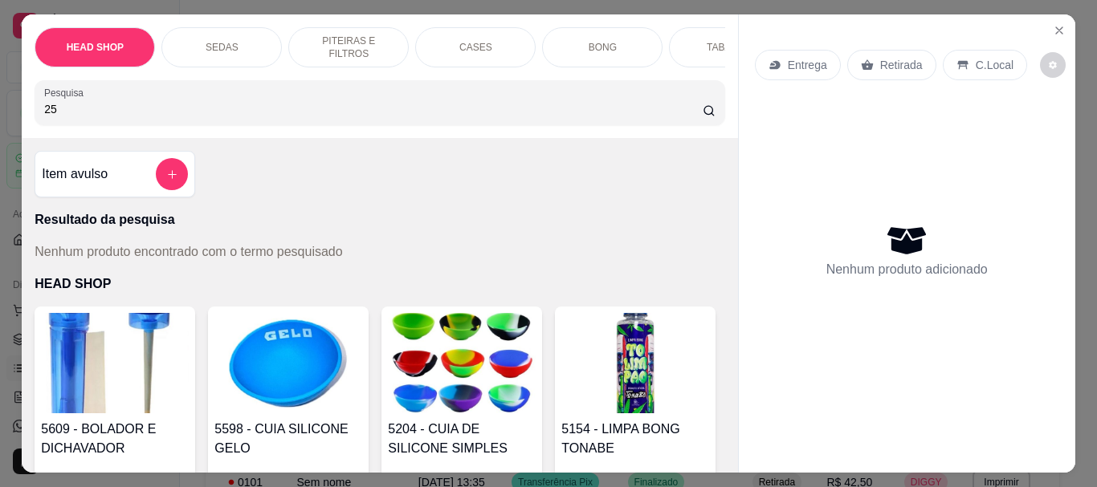
type input "2"
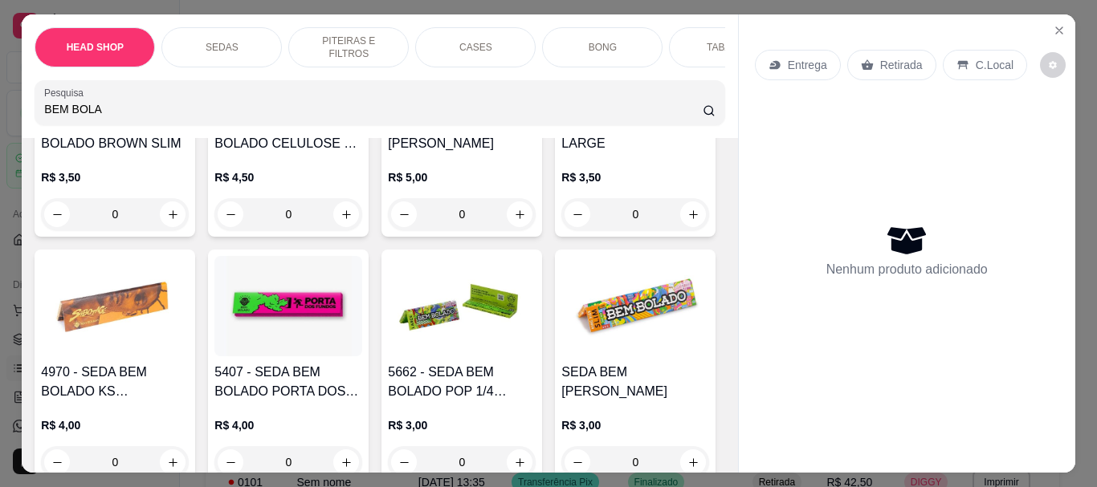
scroll to position [321, 0]
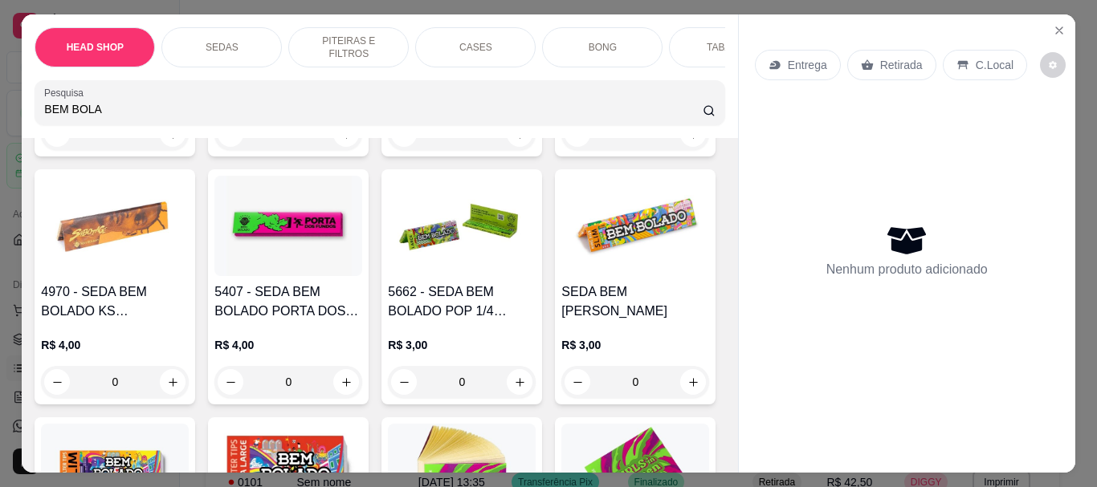
type input "BEM BOLA"
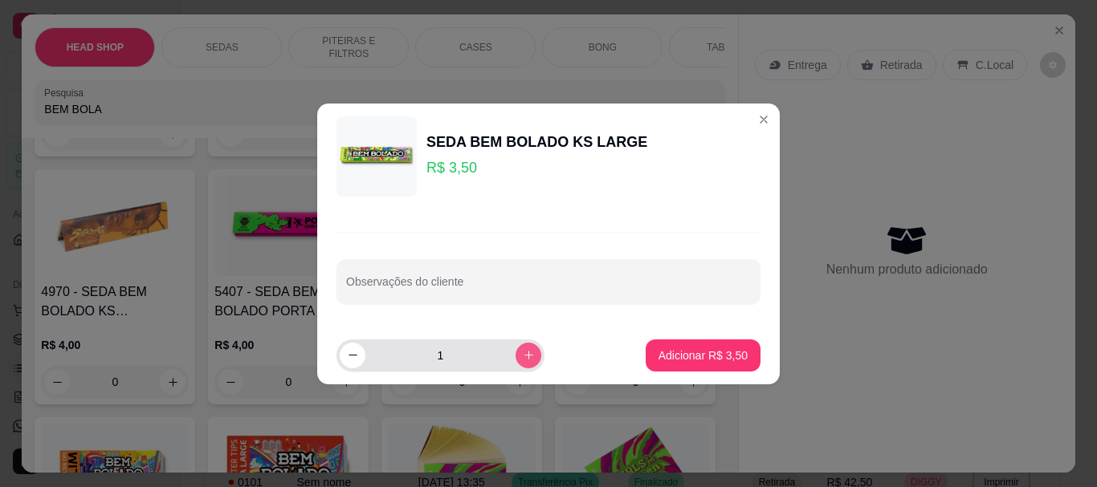
click at [523, 360] on icon "increase-product-quantity" at bounding box center [529, 355] width 12 height 12
type input "3"
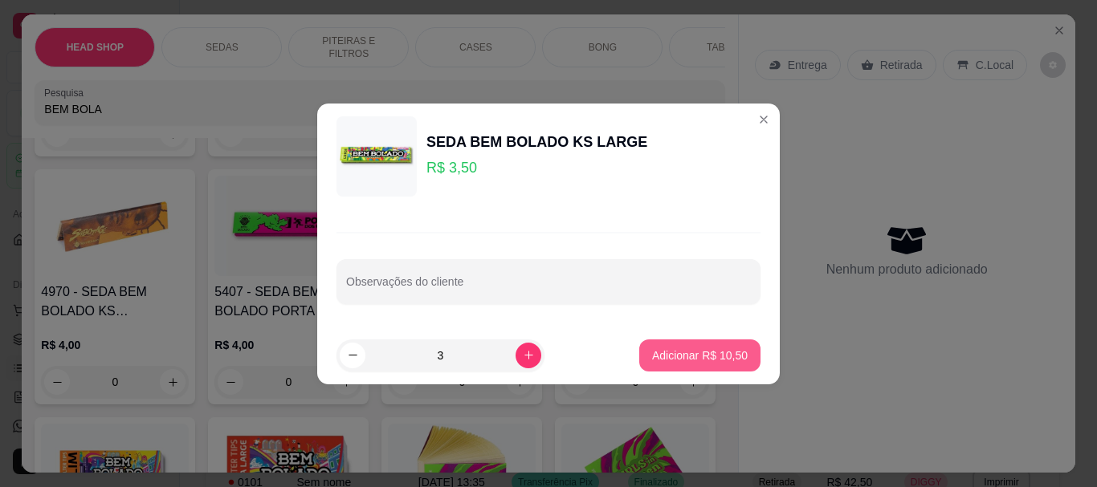
click at [546, 352] on p "Adicionar R$ 10,50" at bounding box center [700, 356] width 96 height 16
type input "3"
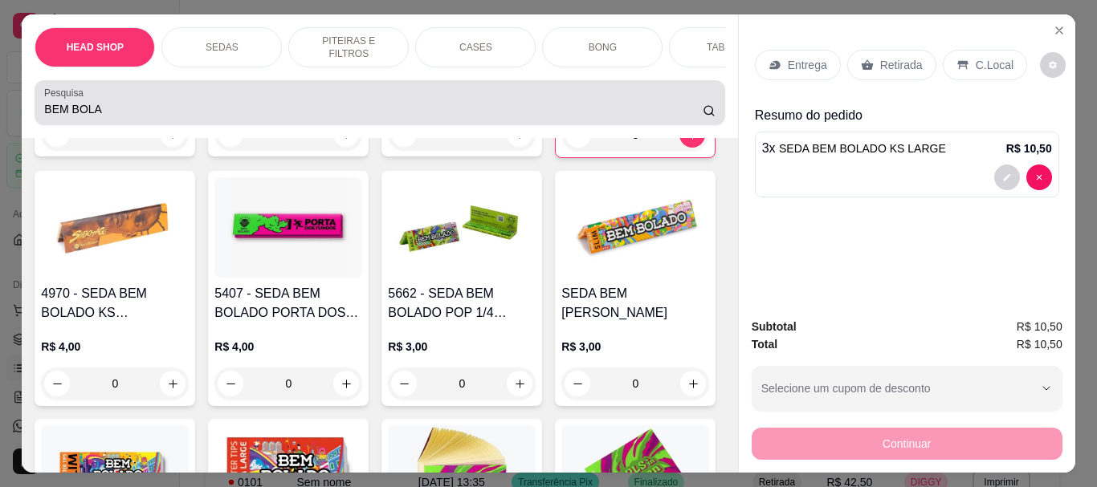
click at [117, 112] on input "BEM BOLA" at bounding box center [373, 109] width 659 height 16
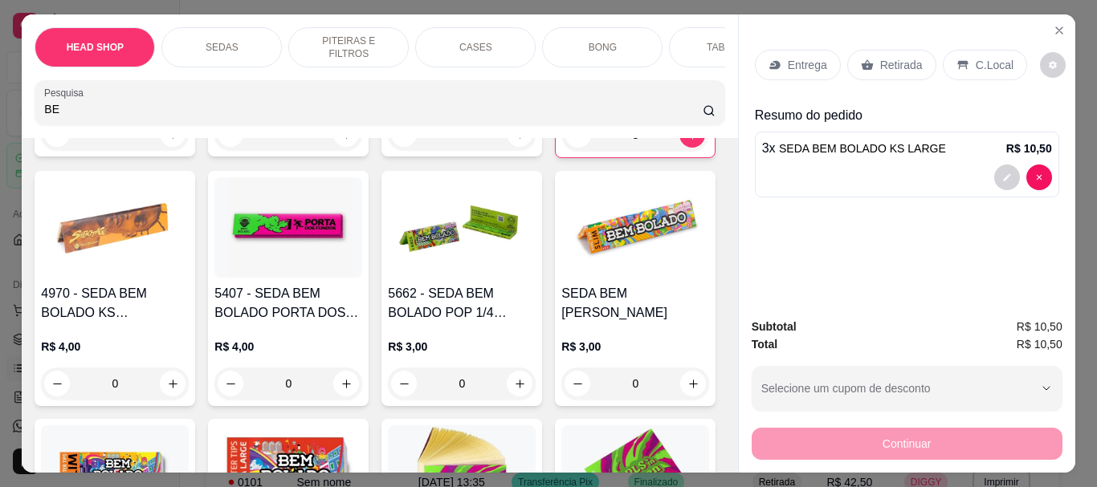
type input "B"
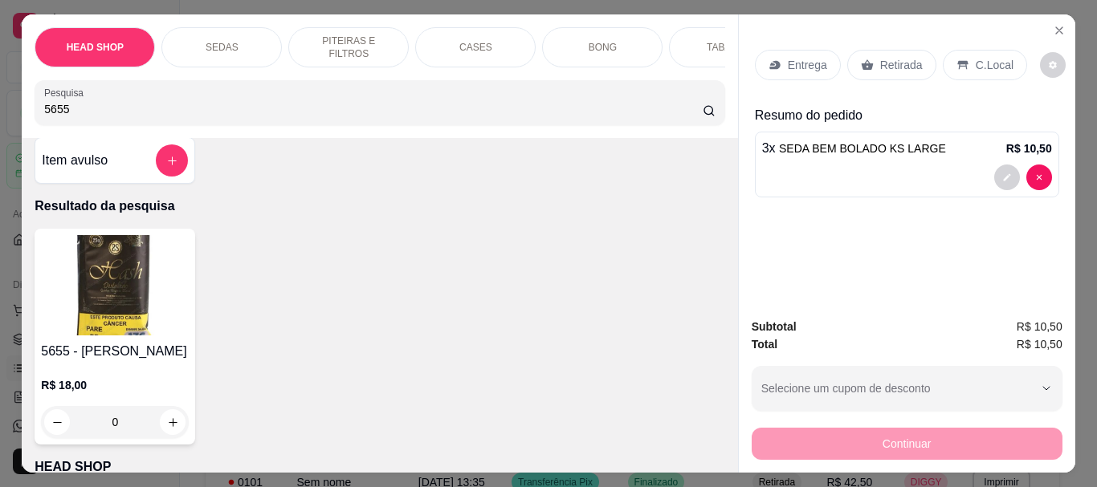
scroll to position [0, 0]
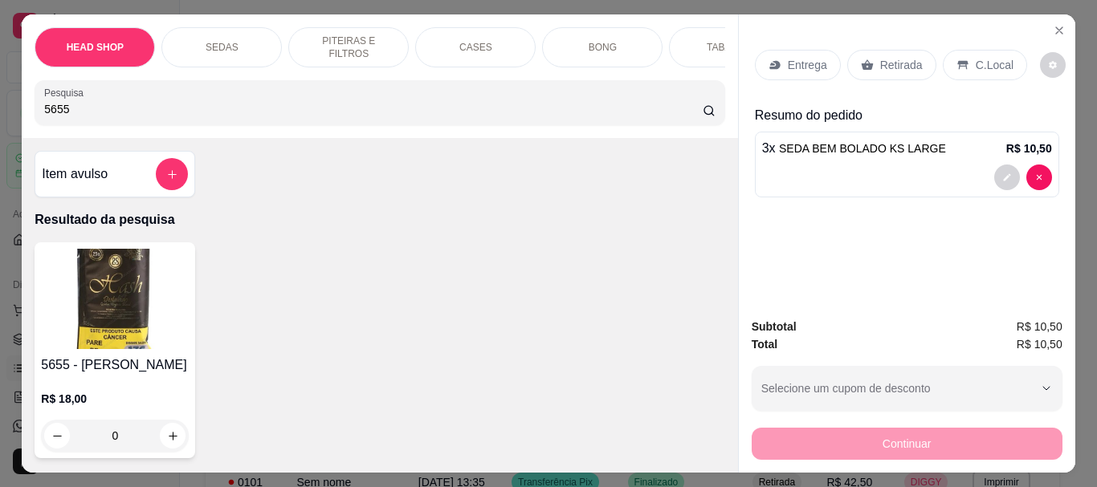
type input "5655"
click at [101, 287] on img at bounding box center [115, 299] width 148 height 100
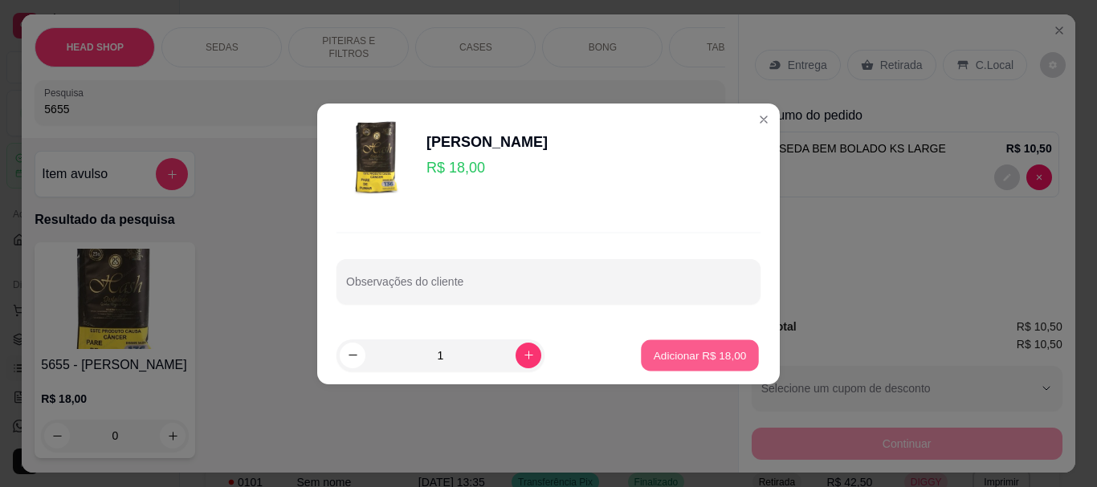
click at [546, 353] on p "Adicionar R$ 18,00" at bounding box center [700, 355] width 93 height 15
type input "1"
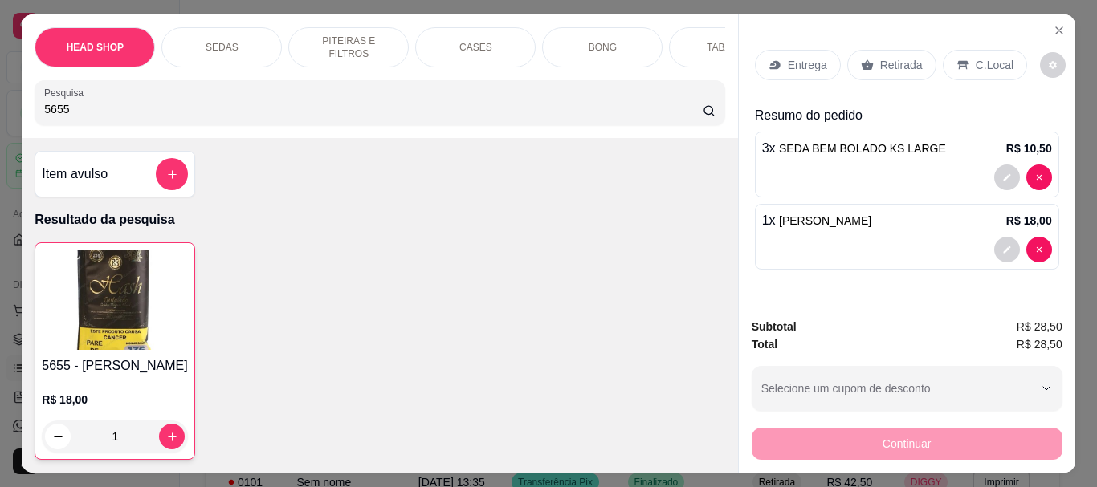
click at [546, 57] on p "Retirada" at bounding box center [901, 65] width 43 height 16
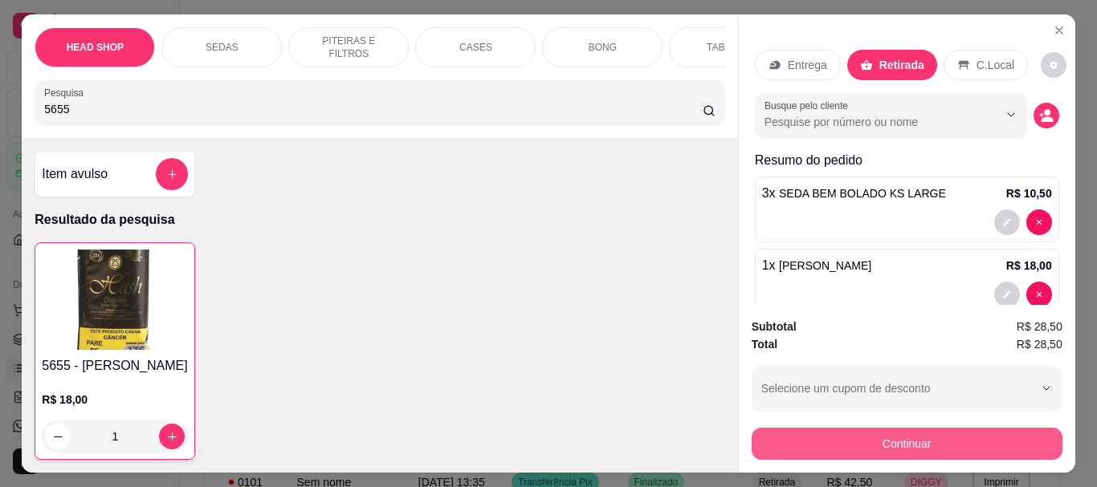
click at [546, 429] on button "Continuar" at bounding box center [907, 444] width 311 height 32
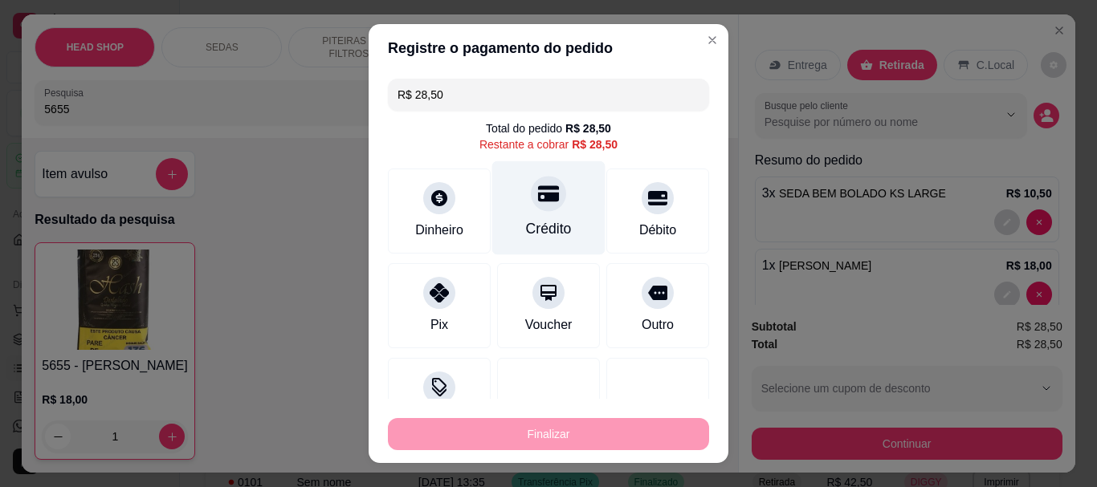
click at [541, 214] on div "Crédito" at bounding box center [548, 208] width 113 height 94
type input "R$ 0,00"
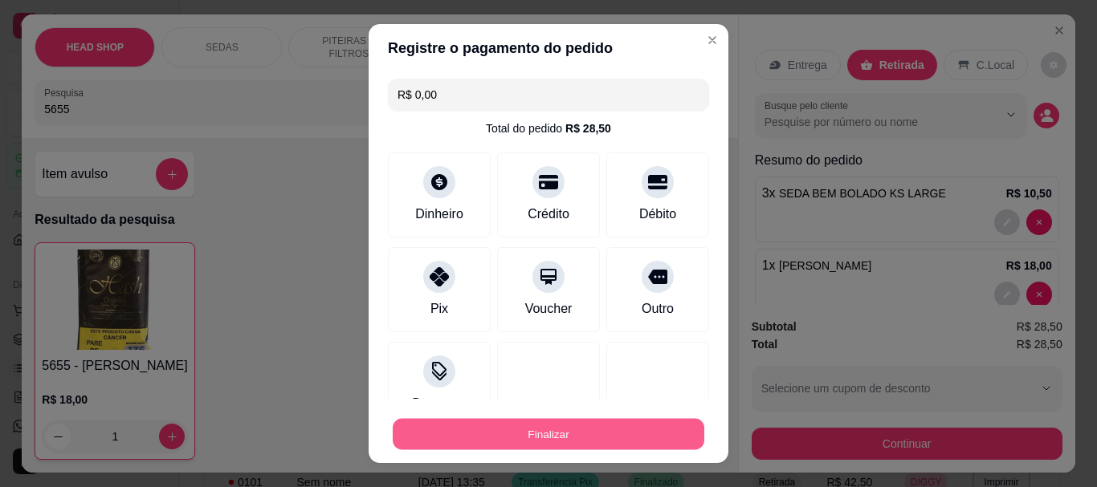
click at [540, 424] on button "Finalizar" at bounding box center [549, 433] width 312 height 31
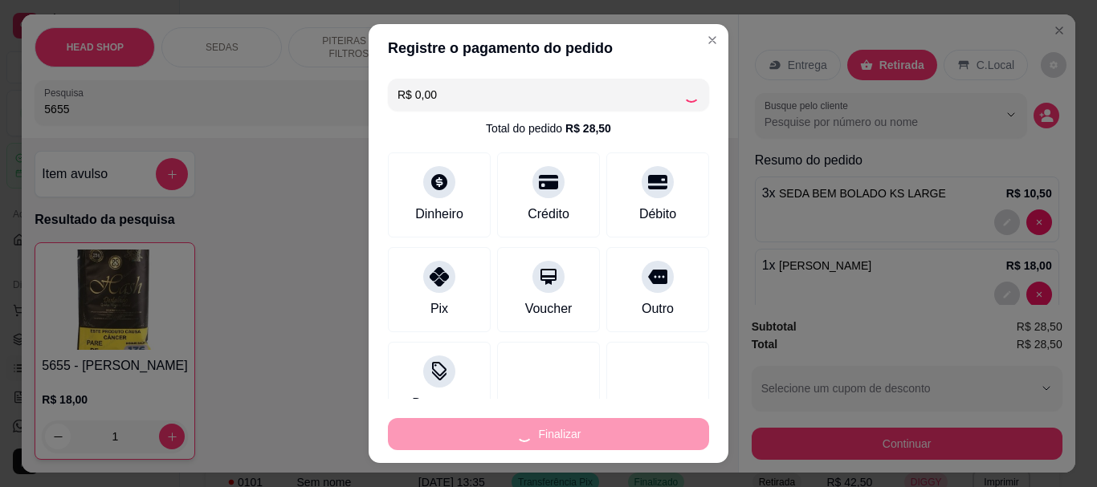
type input "0"
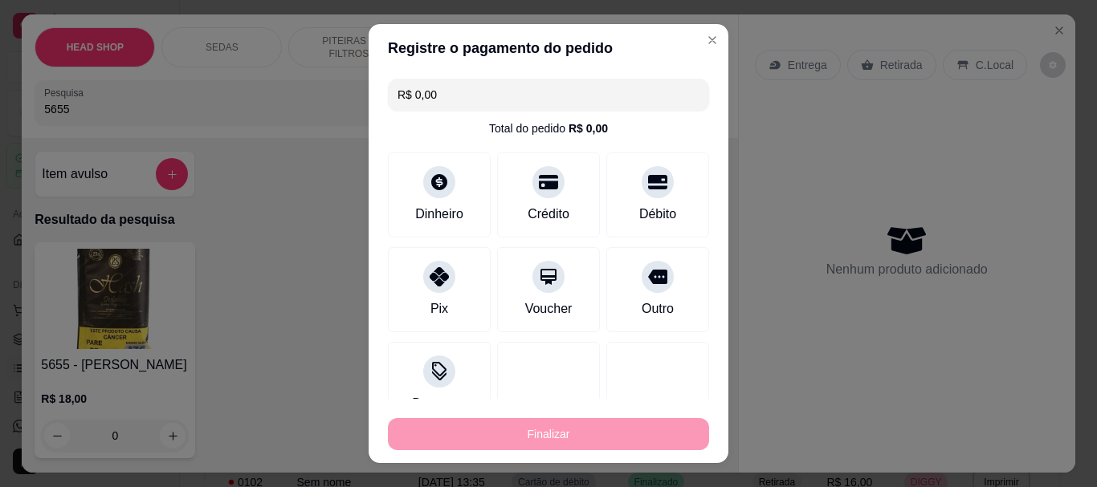
type input "-R$ 28,50"
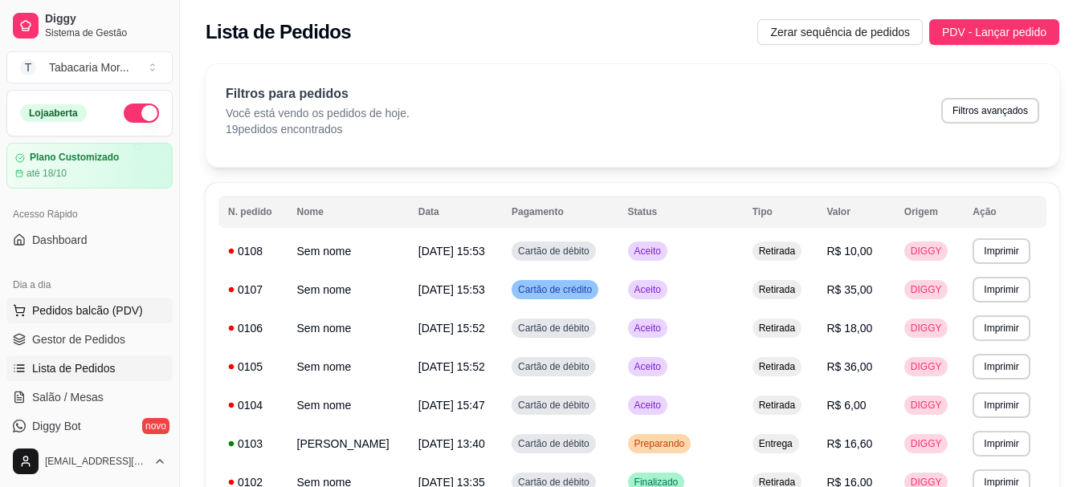
click at [92, 316] on span "Pedidos balcão (PDV)" at bounding box center [87, 311] width 111 height 16
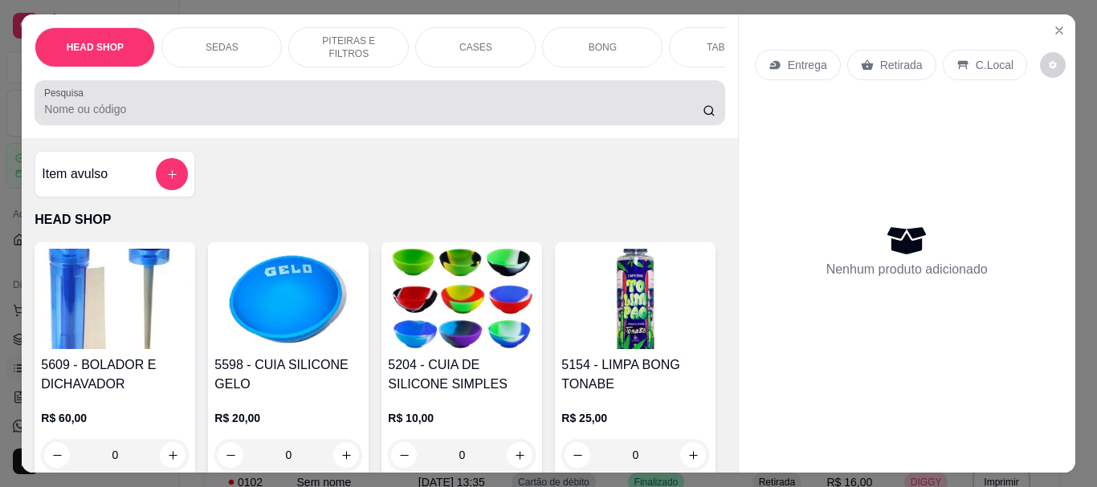
click at [115, 117] on input "Pesquisa" at bounding box center [373, 109] width 659 height 16
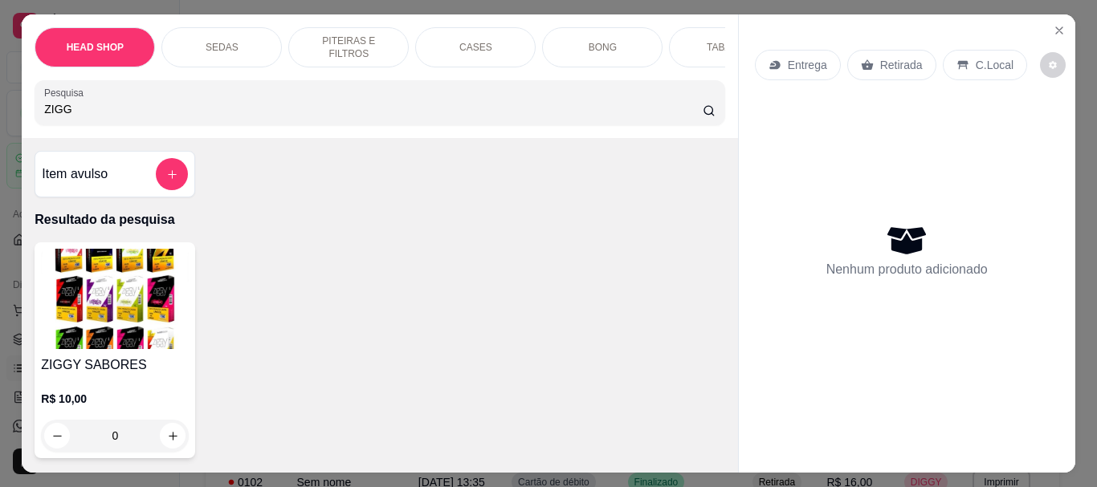
type input "ZIGG"
click at [169, 345] on img at bounding box center [115, 299] width 148 height 100
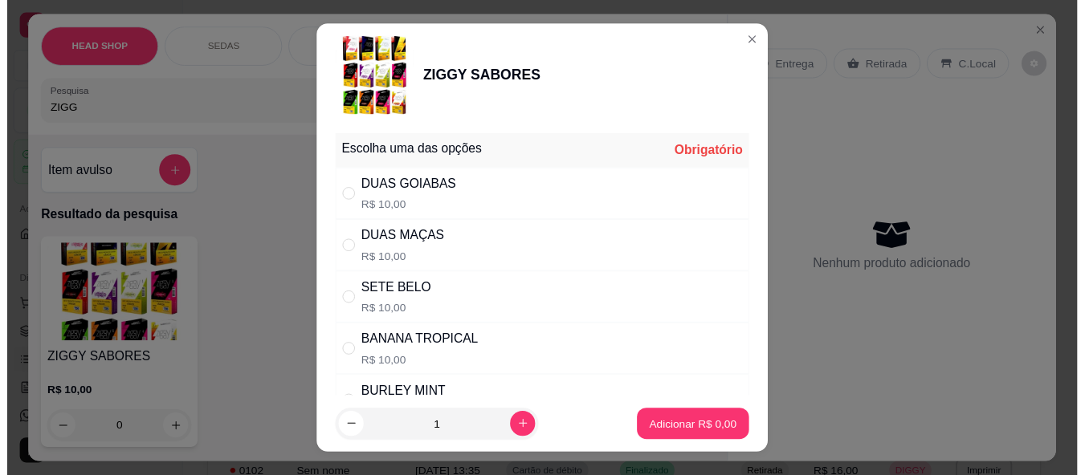
scroll to position [80, 0]
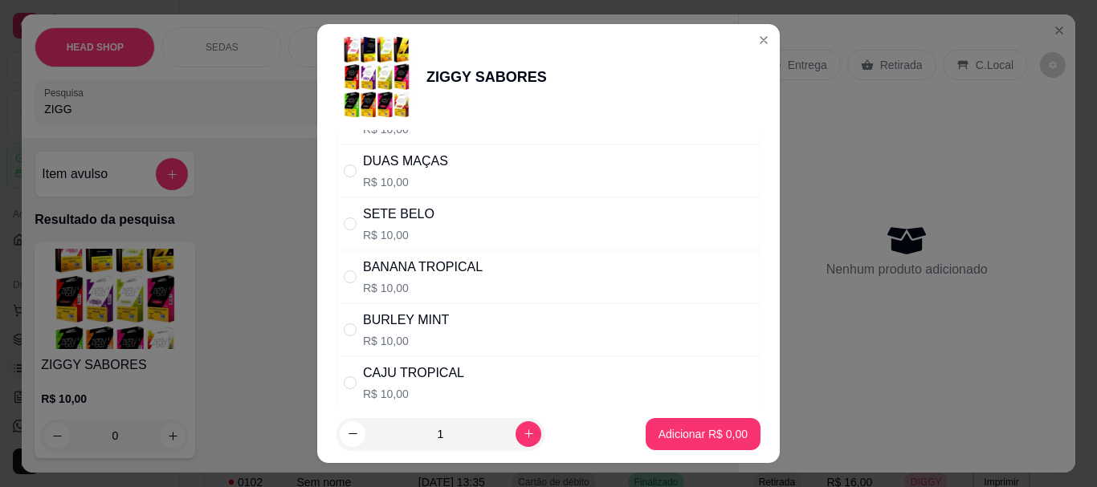
click at [429, 291] on p "R$ 10,00" at bounding box center [423, 288] width 120 height 16
radio input "true"
click at [546, 430] on p "Adicionar R$ 10,00" at bounding box center [700, 434] width 96 height 16
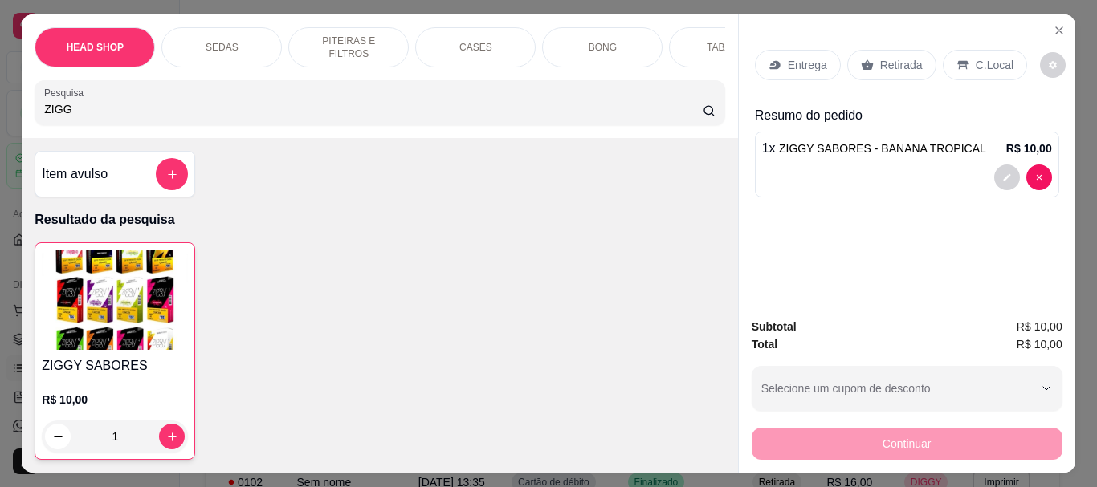
type input "1"
click at [546, 63] on p "Retirada" at bounding box center [901, 65] width 43 height 16
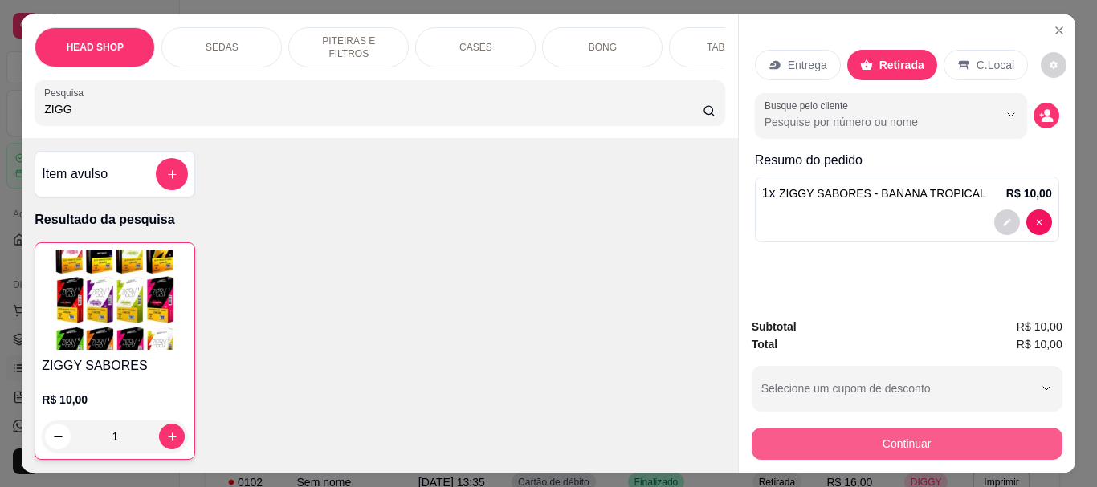
click at [546, 439] on button "Continuar" at bounding box center [907, 444] width 311 height 32
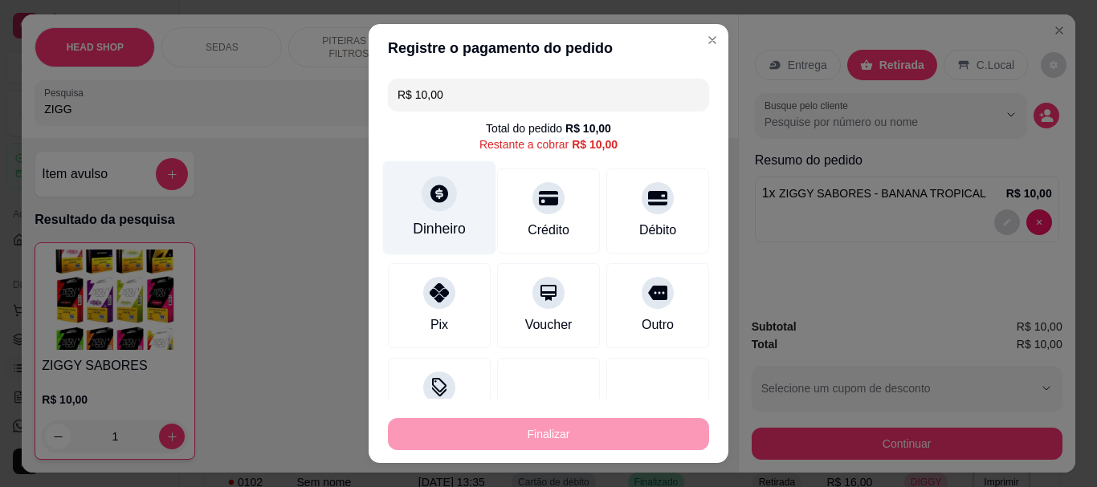
click at [413, 217] on div "Dinheiro" at bounding box center [439, 208] width 113 height 94
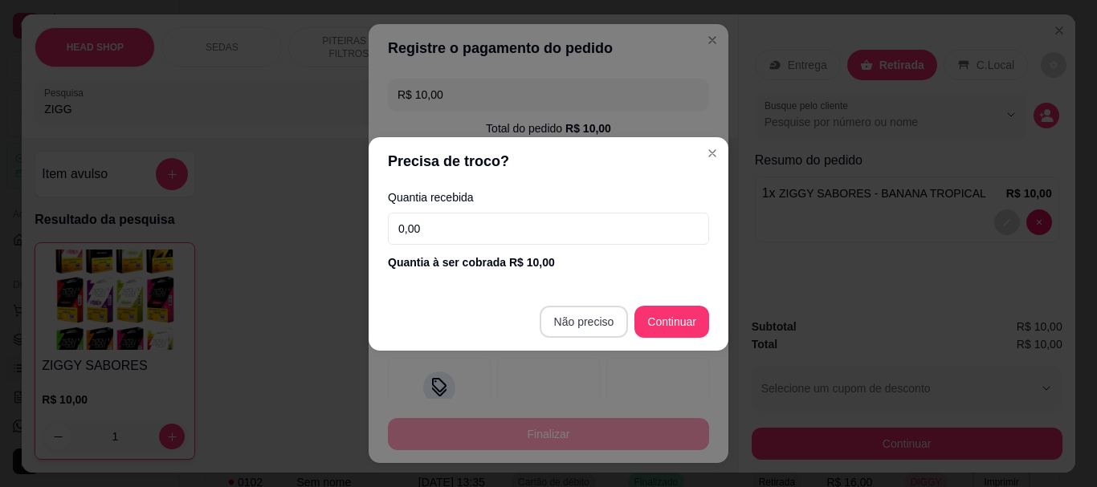
type input "R$ 0,00"
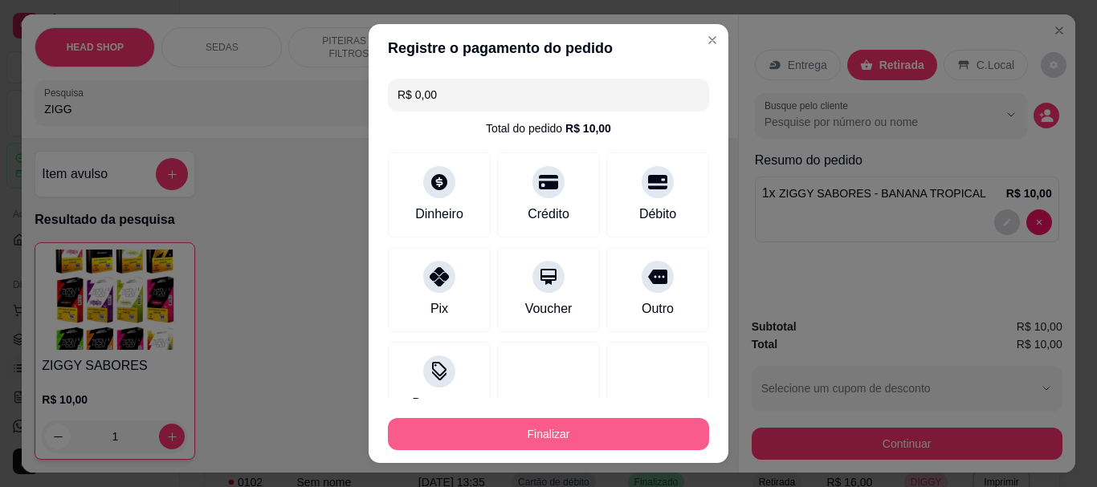
click at [546, 423] on button "Finalizar" at bounding box center [548, 434] width 321 height 32
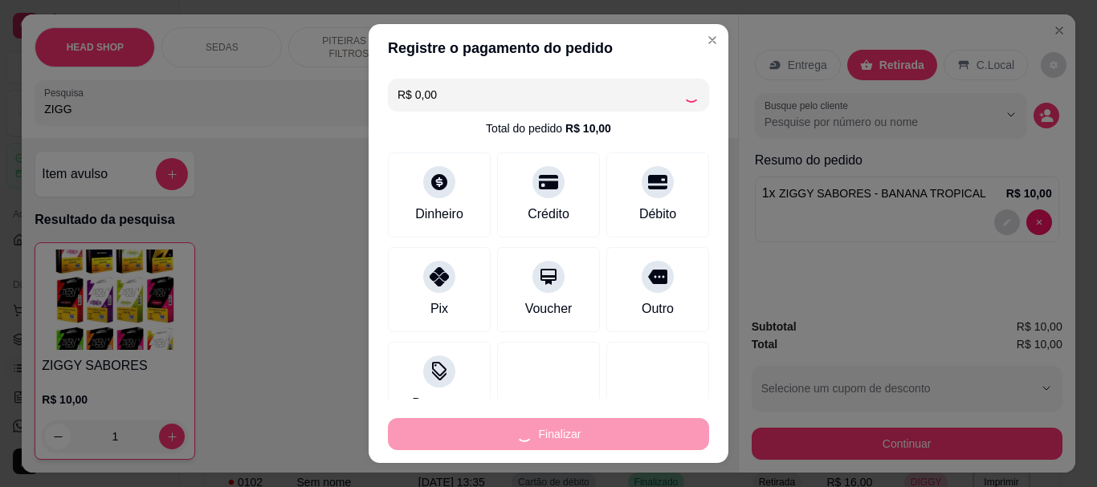
type input "0"
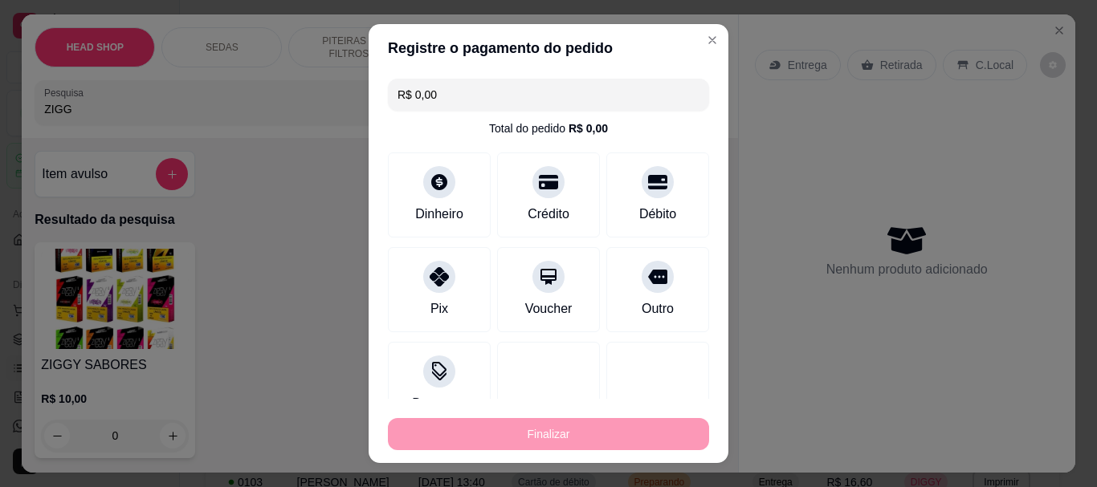
type input "-R$ 10,00"
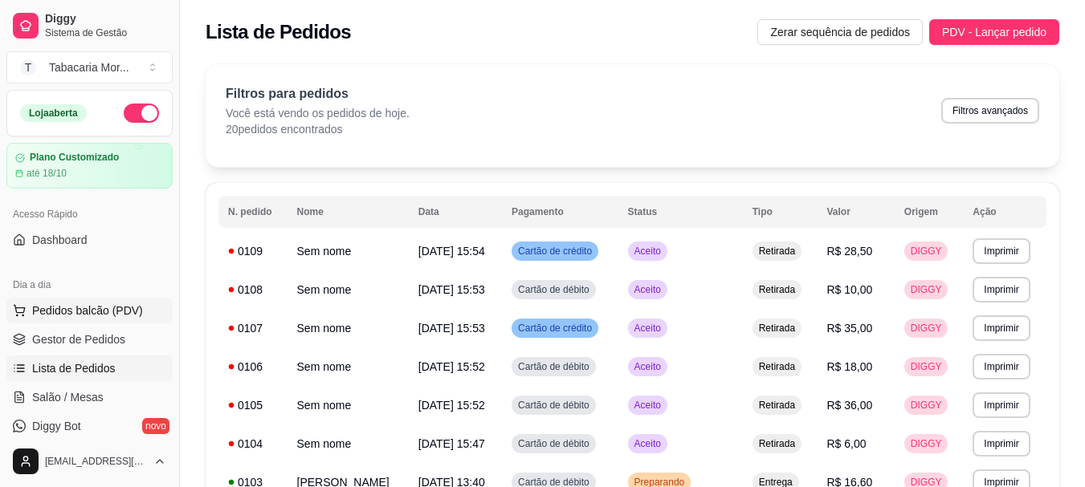
click at [98, 314] on span "Pedidos balcão (PDV)" at bounding box center [87, 311] width 111 height 16
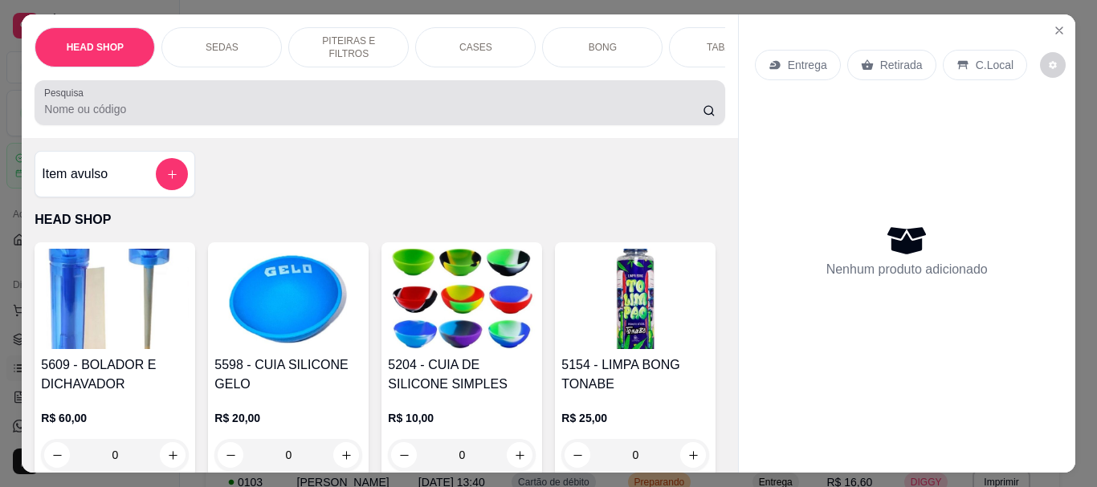
click at [80, 117] on input "Pesquisa" at bounding box center [373, 109] width 659 height 16
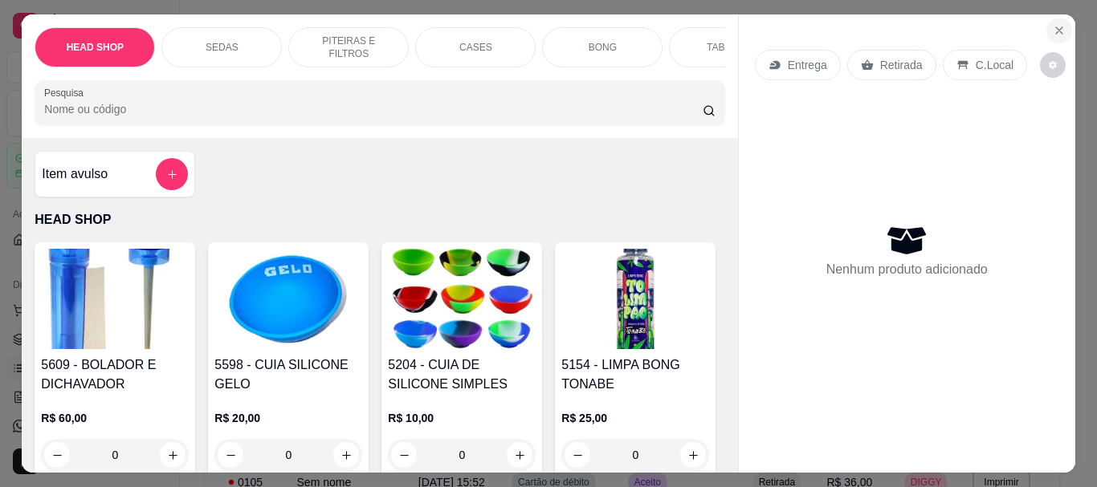
click at [546, 27] on icon "Close" at bounding box center [1059, 30] width 6 height 6
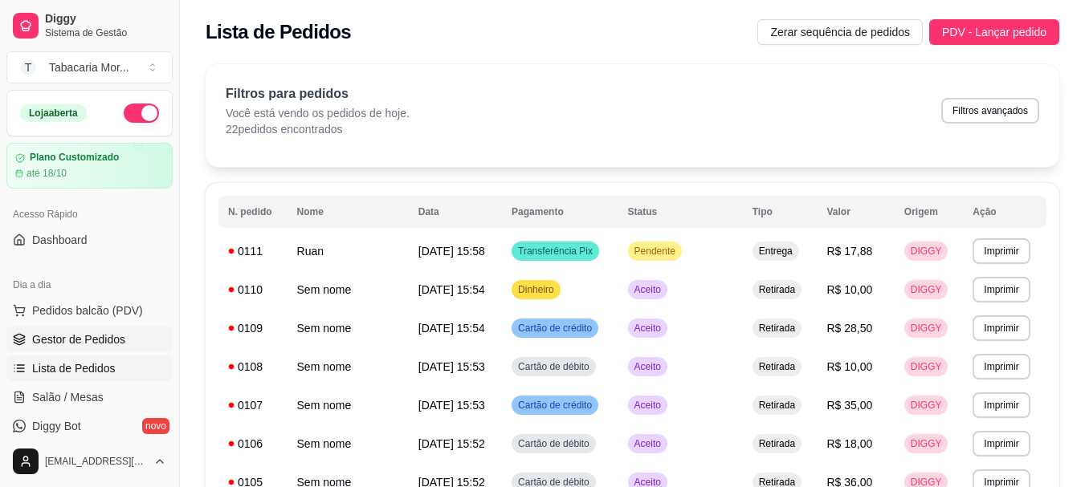
click at [75, 341] on span "Gestor de Pedidos" at bounding box center [78, 340] width 93 height 16
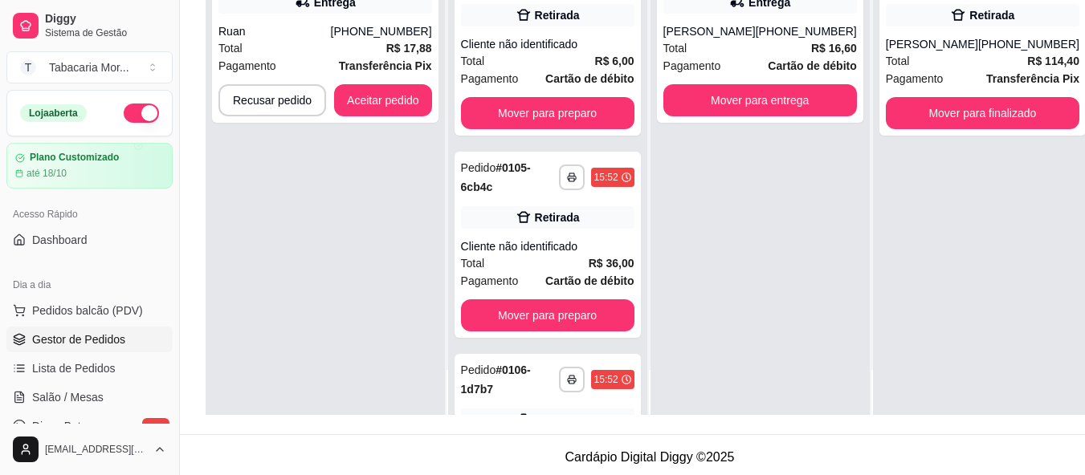
scroll to position [241, 0]
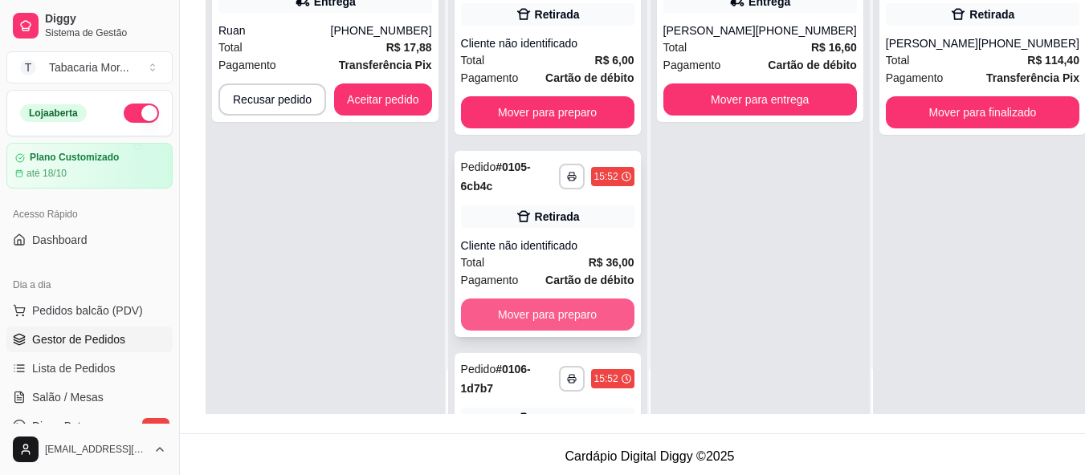
click at [546, 322] on button "Mover para preparo" at bounding box center [547, 315] width 173 height 32
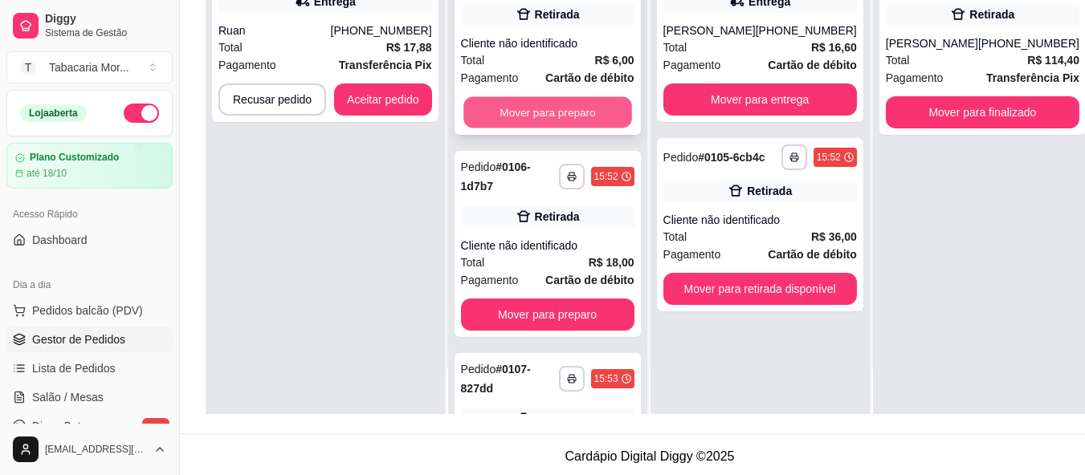
click at [543, 108] on button "Mover para preparo" at bounding box center [547, 112] width 169 height 31
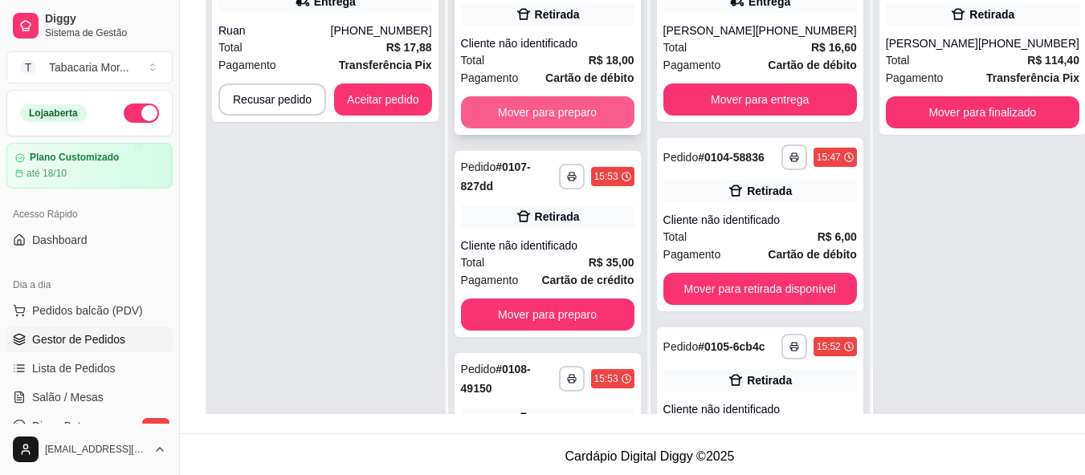
click at [546, 112] on button "Mover para preparo" at bounding box center [547, 112] width 173 height 32
click at [546, 115] on button "Mover para preparo" at bounding box center [547, 112] width 173 height 32
click at [546, 117] on button "Mover para preparo" at bounding box center [547, 112] width 173 height 32
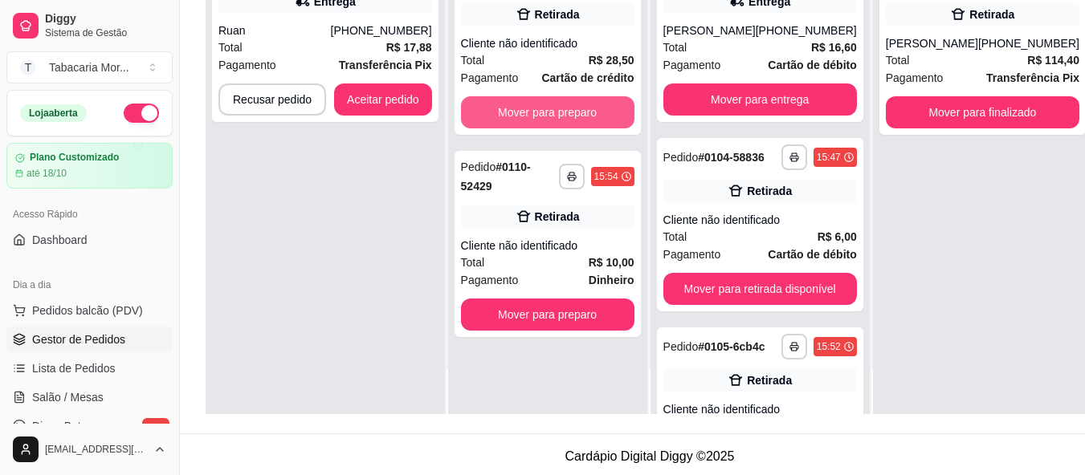
click at [546, 117] on button "Mover para preparo" at bounding box center [547, 112] width 173 height 32
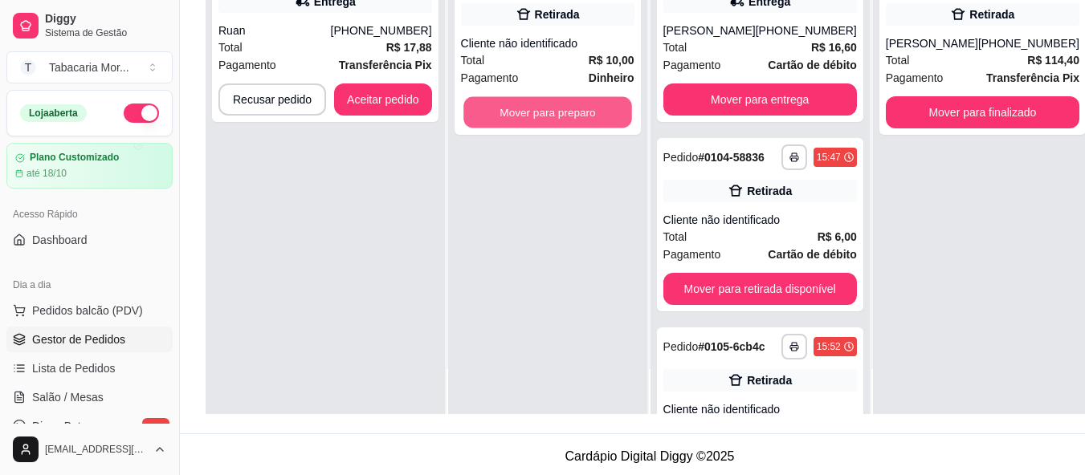
click at [546, 117] on button "Mover para preparo" at bounding box center [547, 112] width 169 height 31
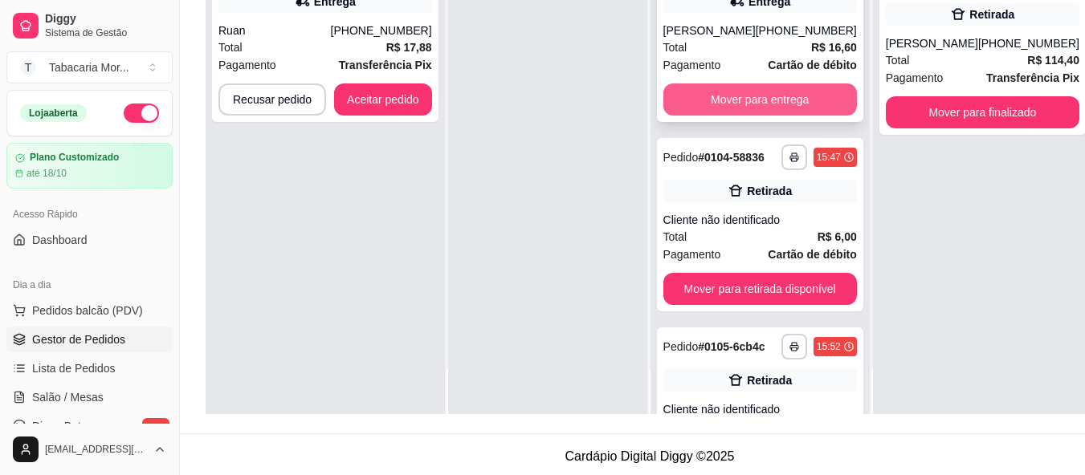
click at [546, 116] on button "Mover para entrega" at bounding box center [760, 100] width 194 height 32
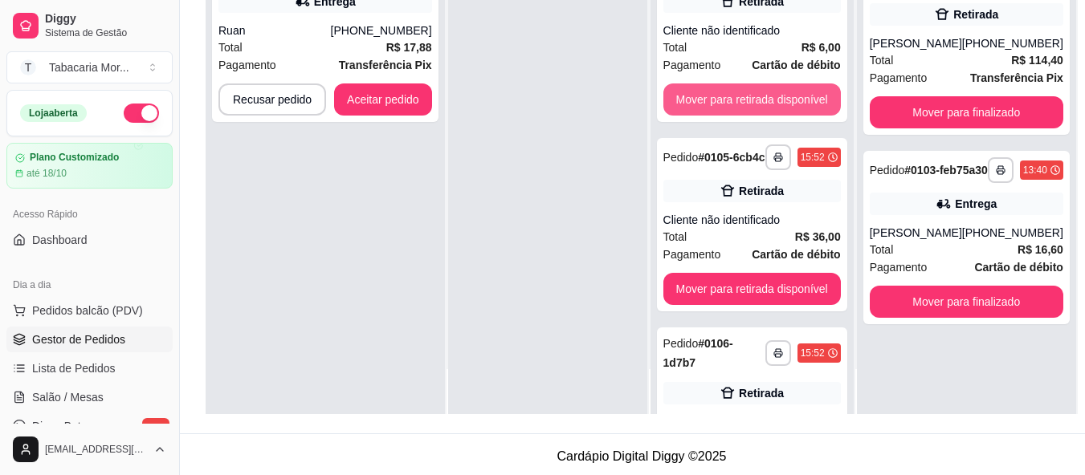
click at [546, 116] on button "Mover para retirada disponível" at bounding box center [751, 100] width 177 height 32
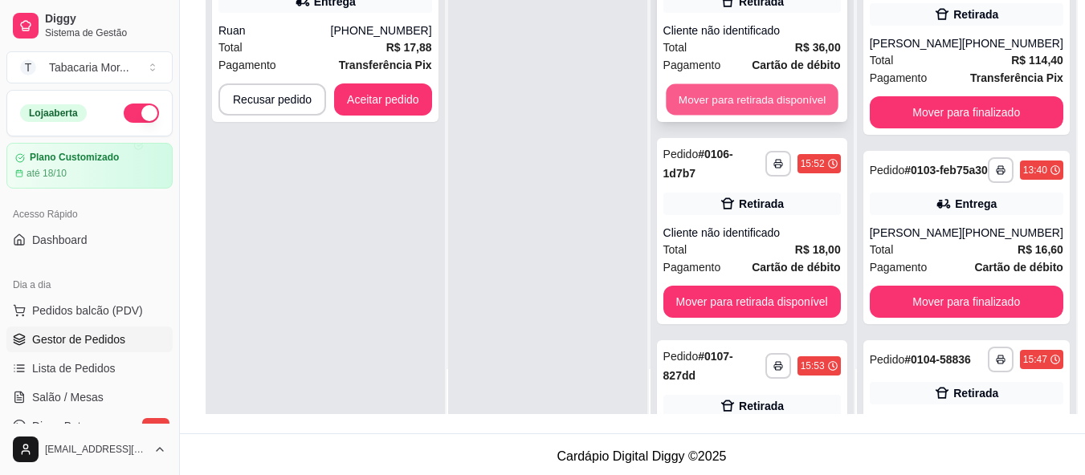
click at [546, 108] on button "Mover para retirada disponível" at bounding box center [752, 99] width 172 height 31
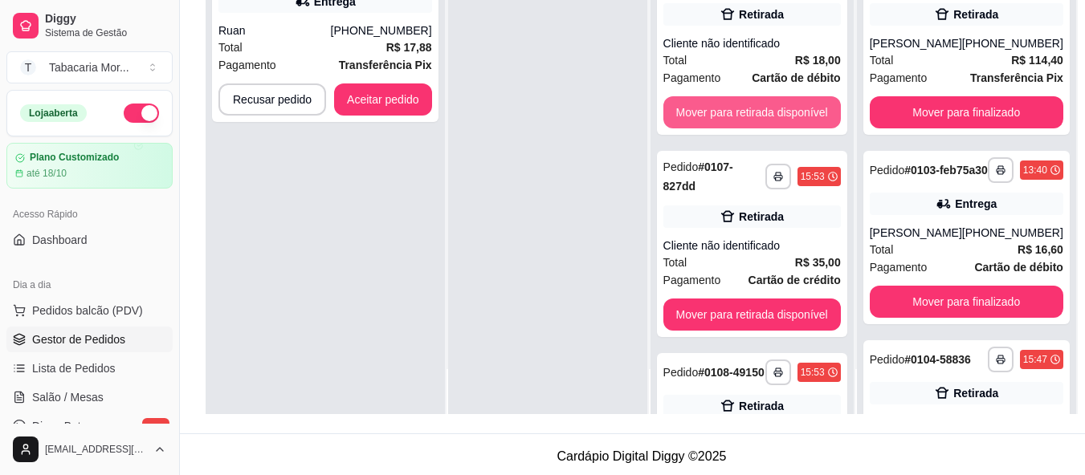
click at [546, 108] on button "Mover para retirada disponível" at bounding box center [751, 112] width 177 height 32
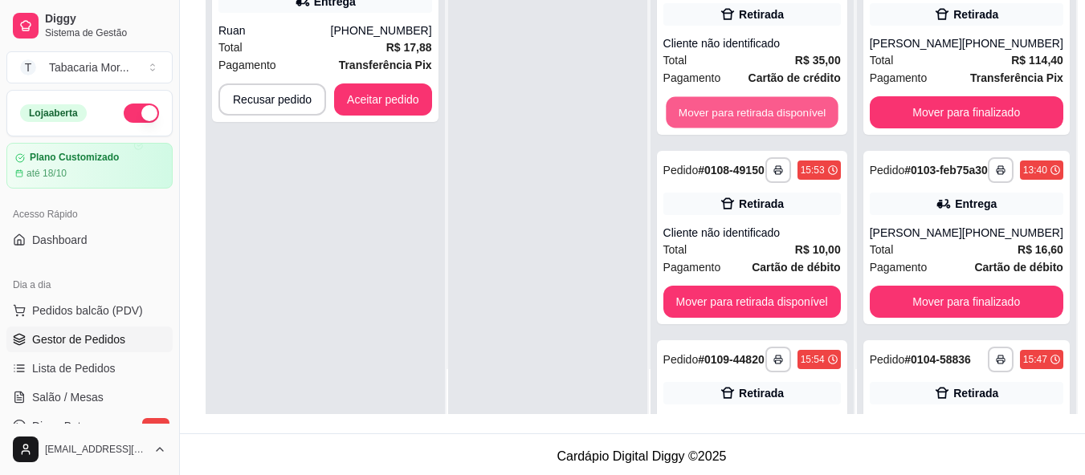
click at [546, 108] on button "Mover para retirada disponível" at bounding box center [752, 112] width 172 height 31
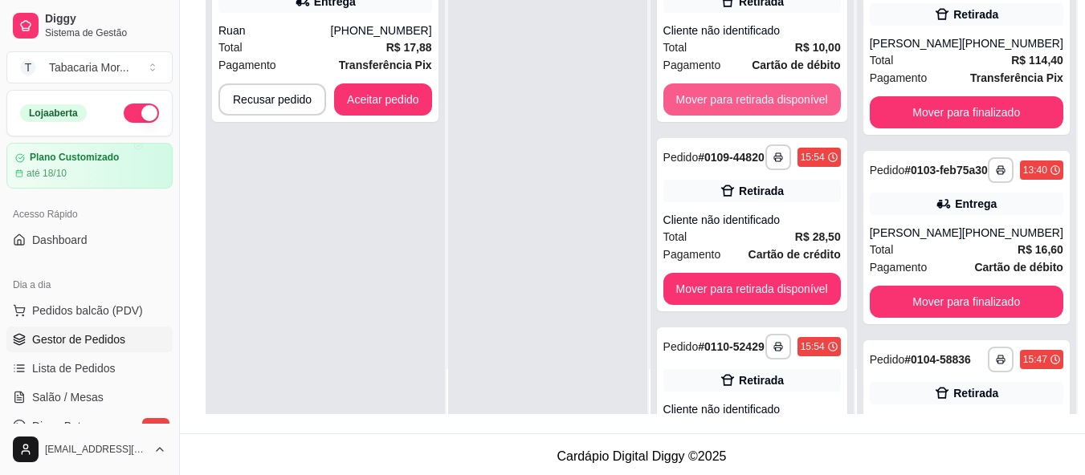
click at [546, 108] on button "Mover para retirada disponível" at bounding box center [751, 100] width 177 height 32
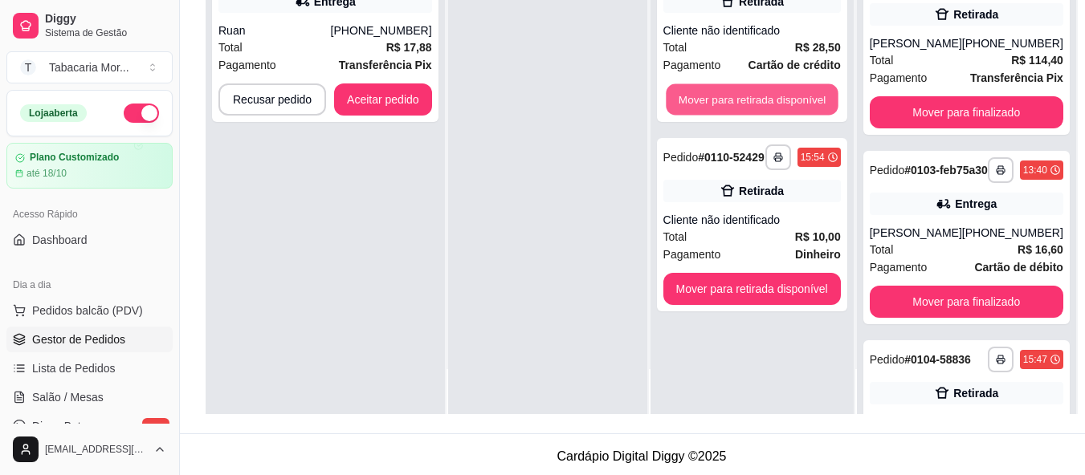
click at [546, 108] on button "Mover para retirada disponível" at bounding box center [752, 99] width 172 height 31
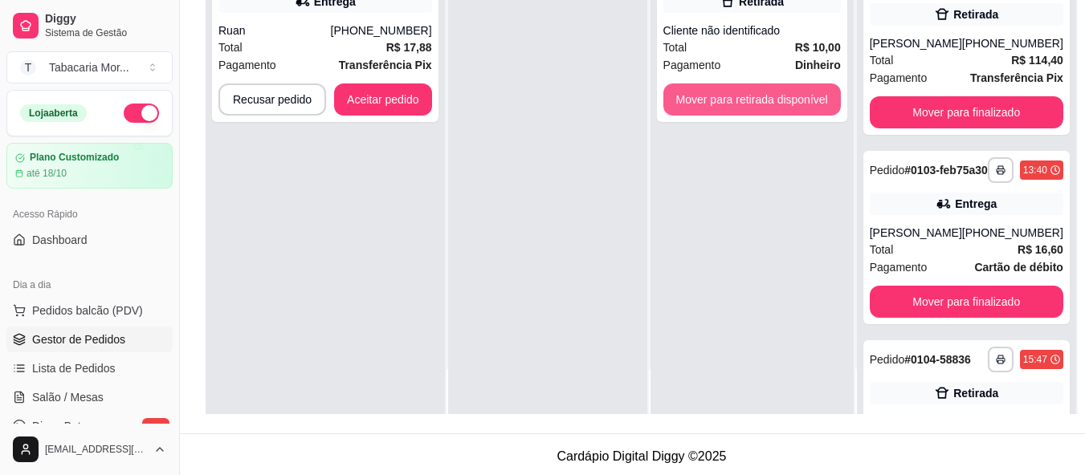
click at [546, 108] on button "Mover para retirada disponível" at bounding box center [751, 100] width 177 height 32
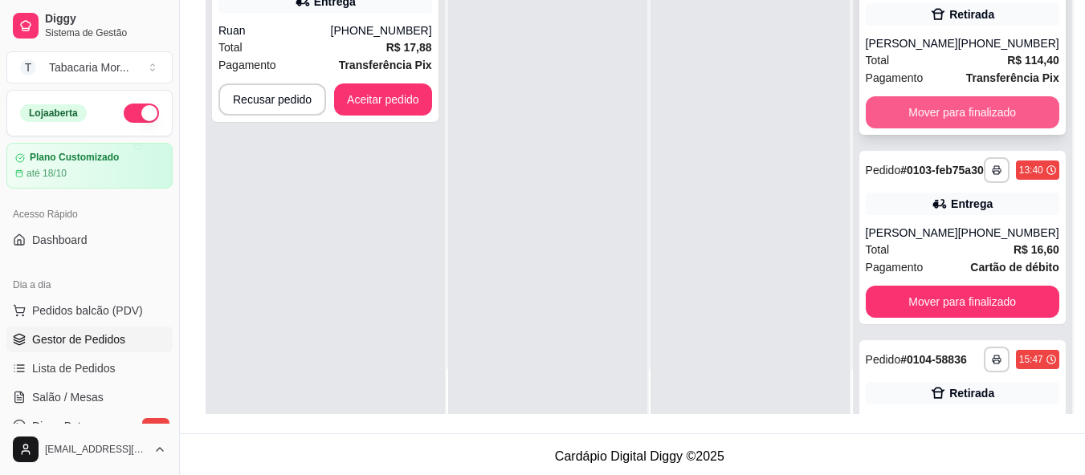
click at [546, 103] on button "Mover para finalizado" at bounding box center [963, 112] width 194 height 32
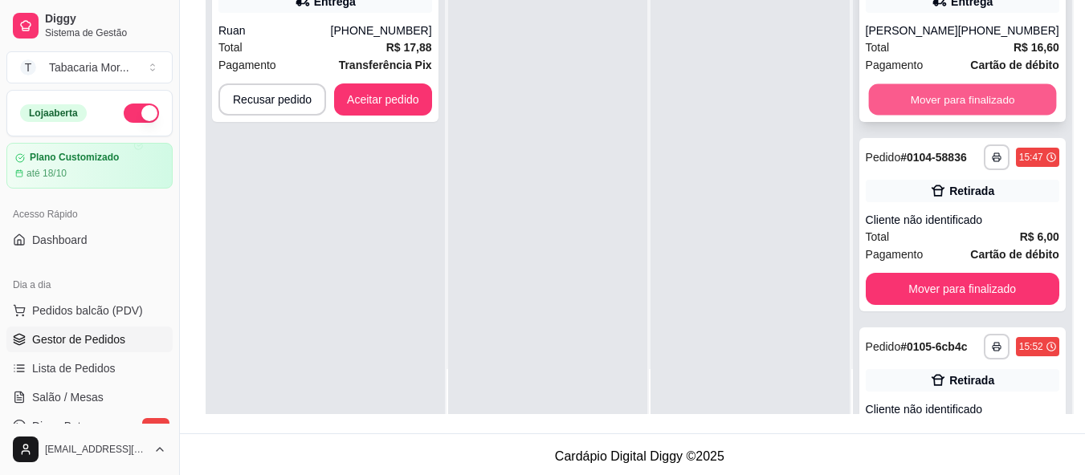
click at [546, 104] on button "Mover para finalizado" at bounding box center [962, 99] width 188 height 31
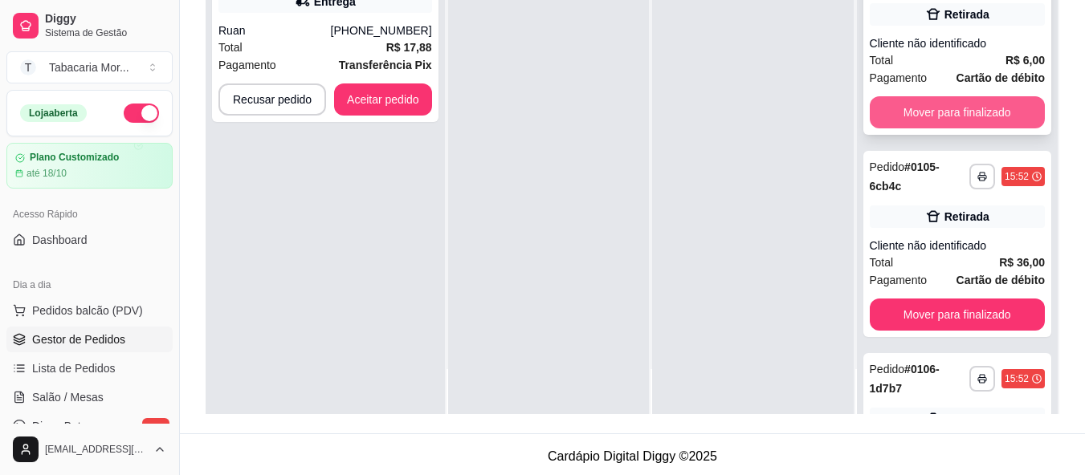
click at [546, 108] on button "Mover para finalizado" at bounding box center [957, 112] width 175 height 32
click at [546, 108] on button "Mover para finalizado" at bounding box center [957, 112] width 170 height 31
click at [546, 108] on button "Mover para finalizado" at bounding box center [957, 112] width 175 height 32
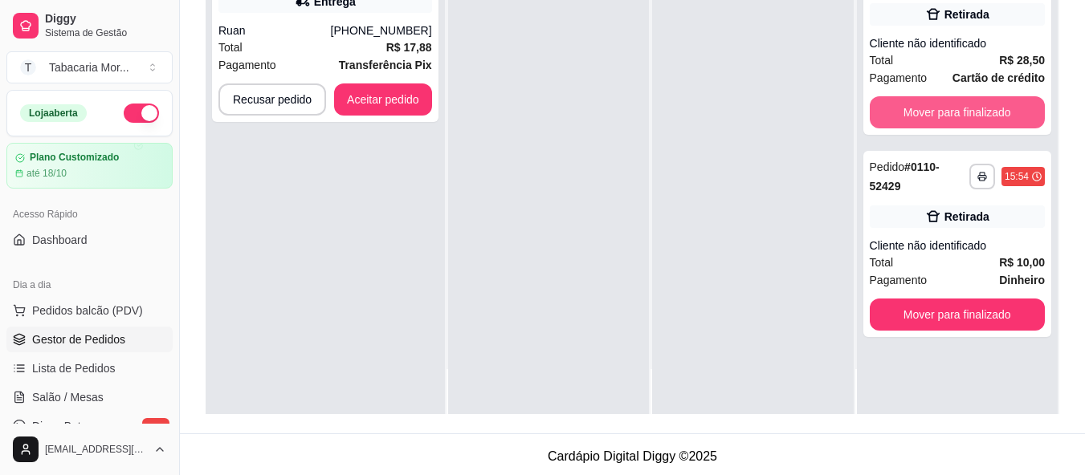
click at [546, 108] on button "Mover para finalizado" at bounding box center [957, 112] width 175 height 32
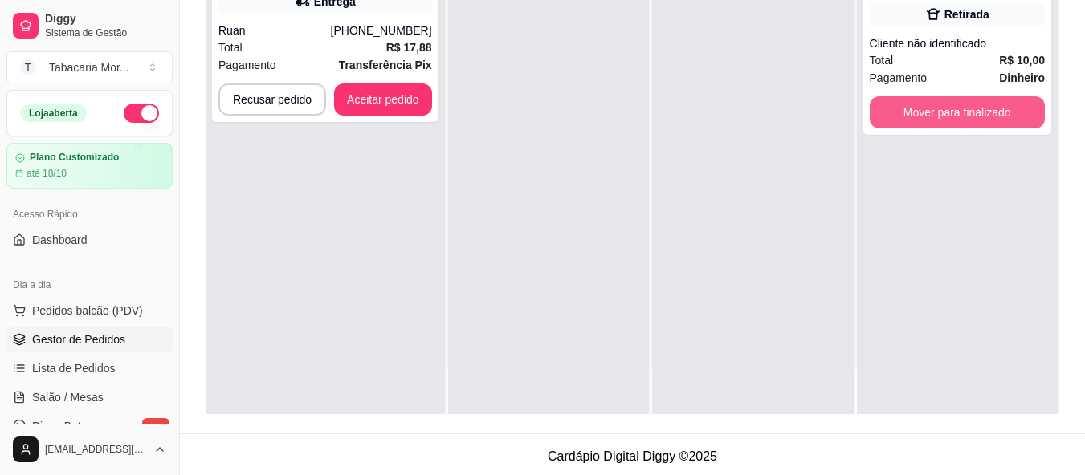
click at [546, 108] on button "Mover para finalizado" at bounding box center [957, 112] width 175 height 32
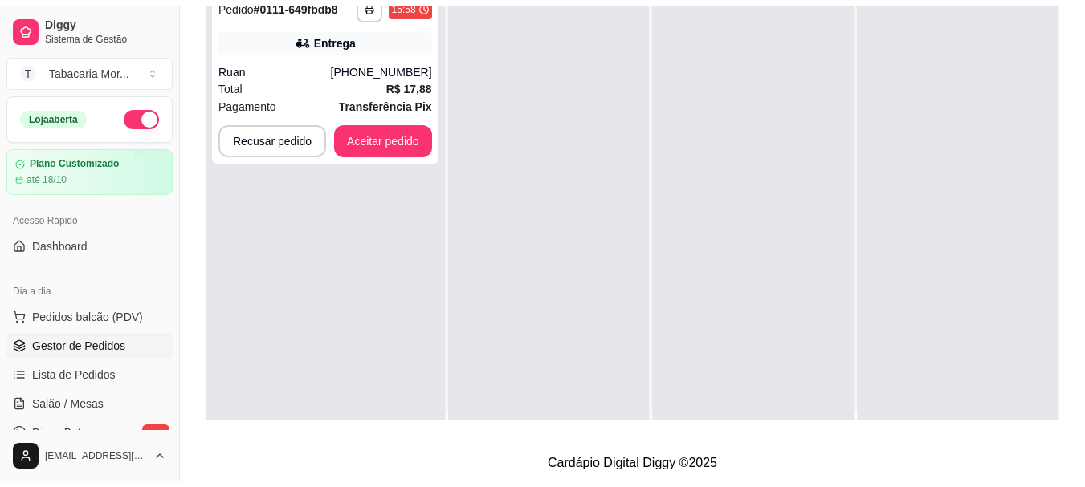
scroll to position [0, 0]
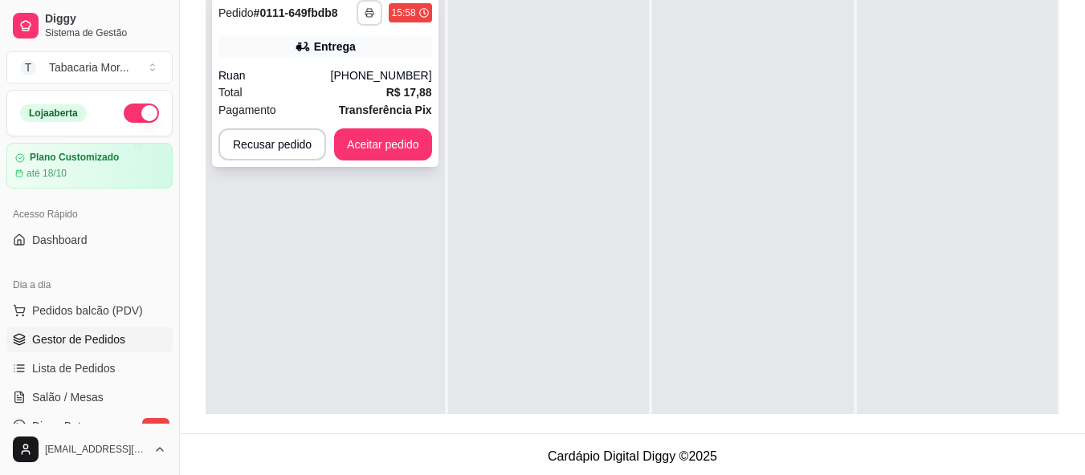
click at [367, 13] on icon "button" at bounding box center [370, 13] width 10 height 10
click at [336, 68] on button "IMPRESSORA" at bounding box center [325, 68] width 112 height 25
click at [377, 135] on button "Aceitar pedido" at bounding box center [383, 144] width 95 height 31
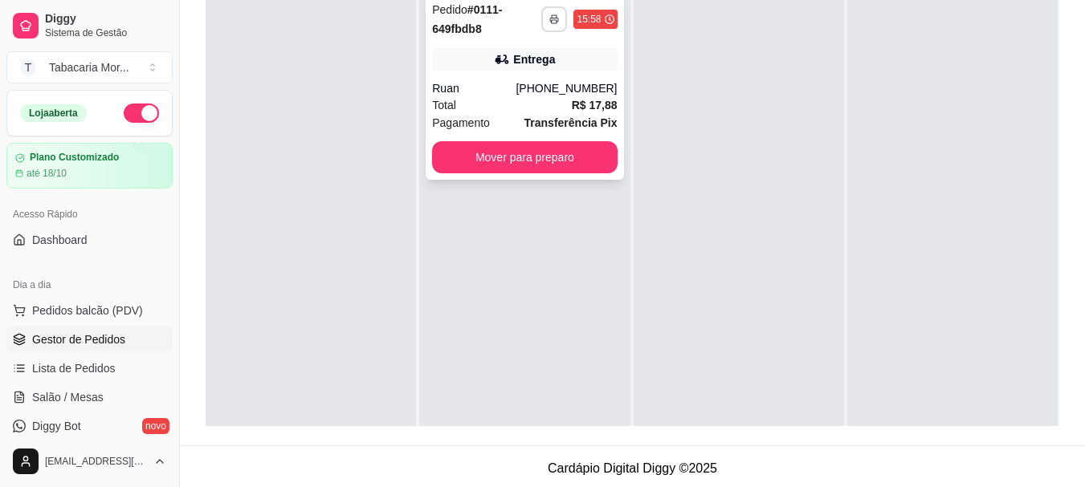
click at [546, 22] on icon "button" at bounding box center [554, 19] width 10 height 10
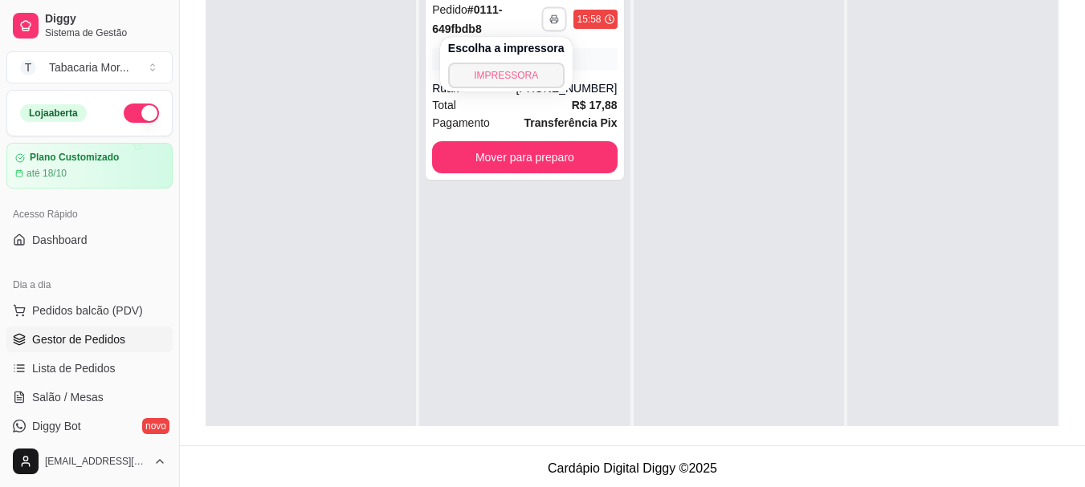
click at [492, 84] on button "IMPRESSORA" at bounding box center [506, 76] width 116 height 26
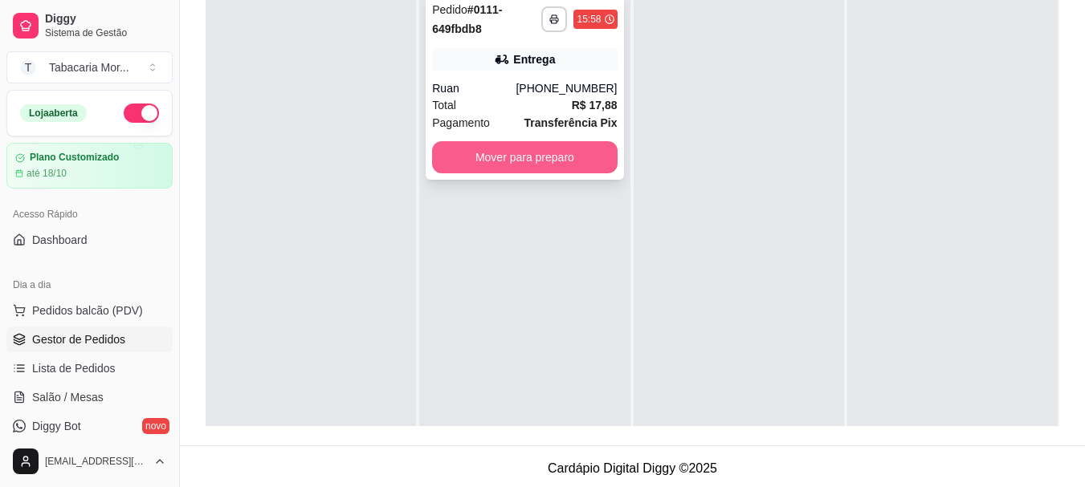
click at [546, 170] on button "Mover para preparo" at bounding box center [524, 157] width 185 height 32
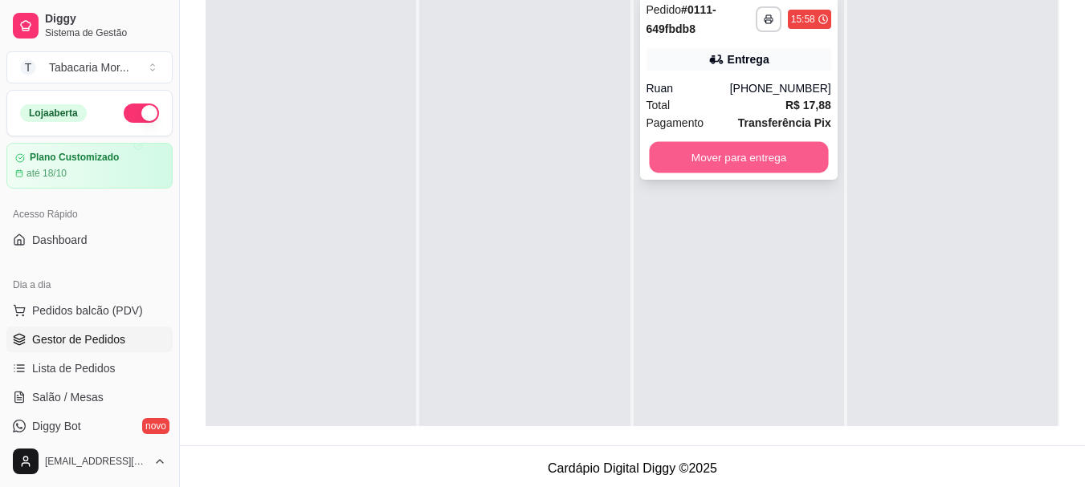
click at [546, 163] on button "Mover para entrega" at bounding box center [738, 157] width 179 height 31
